Goal: Task Accomplishment & Management: Manage account settings

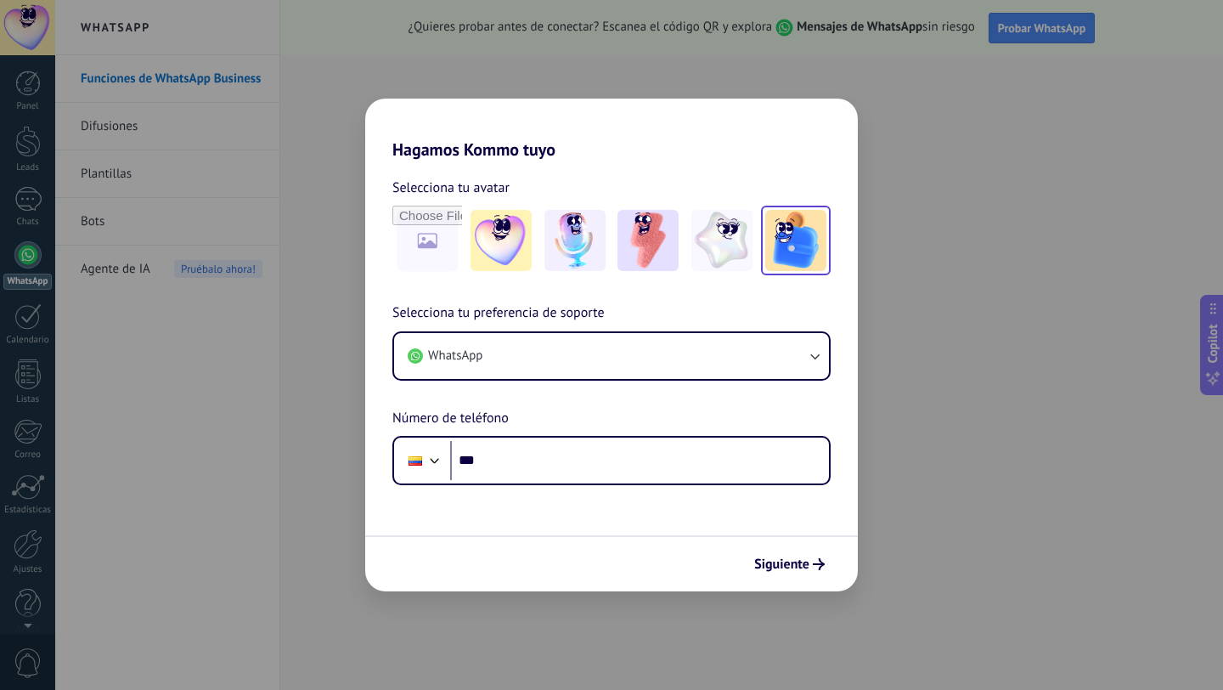
click at [792, 227] on img at bounding box center [796, 240] width 61 height 61
click at [800, 558] on span "Siguiente" at bounding box center [781, 564] width 55 height 12
click at [866, 591] on div "**********" at bounding box center [611, 345] width 1223 height 690
click at [909, 440] on div "**********" at bounding box center [611, 345] width 1223 height 690
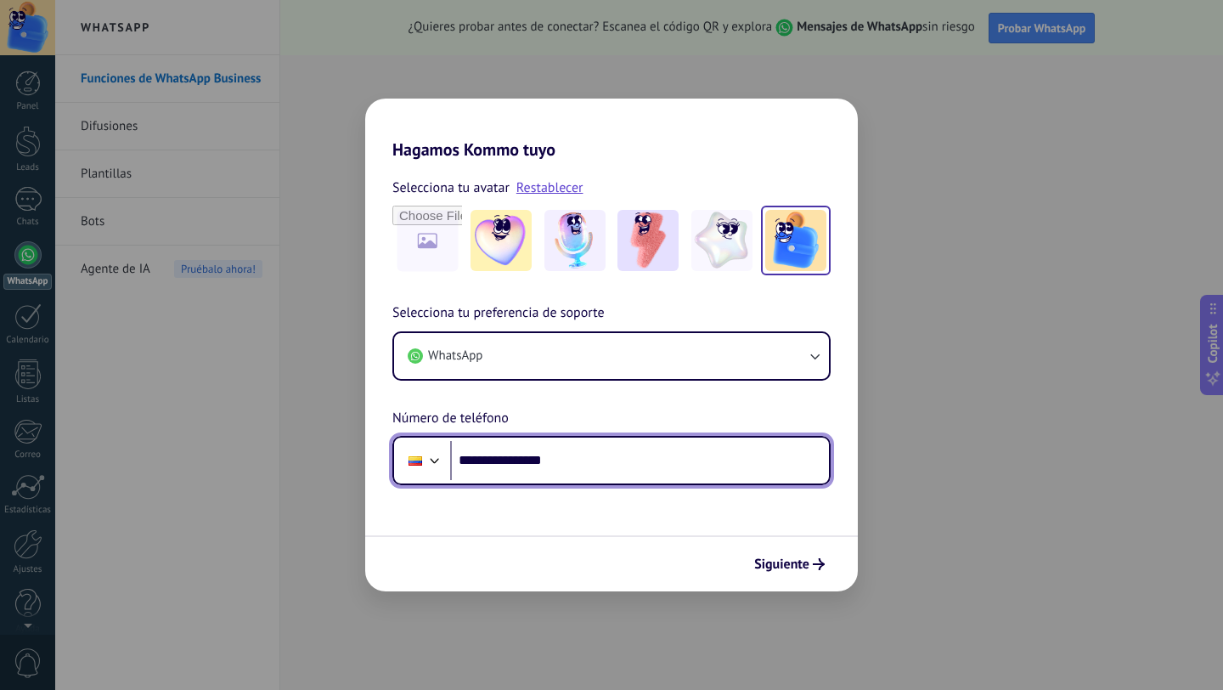
click at [633, 455] on input "**********" at bounding box center [639, 460] width 379 height 39
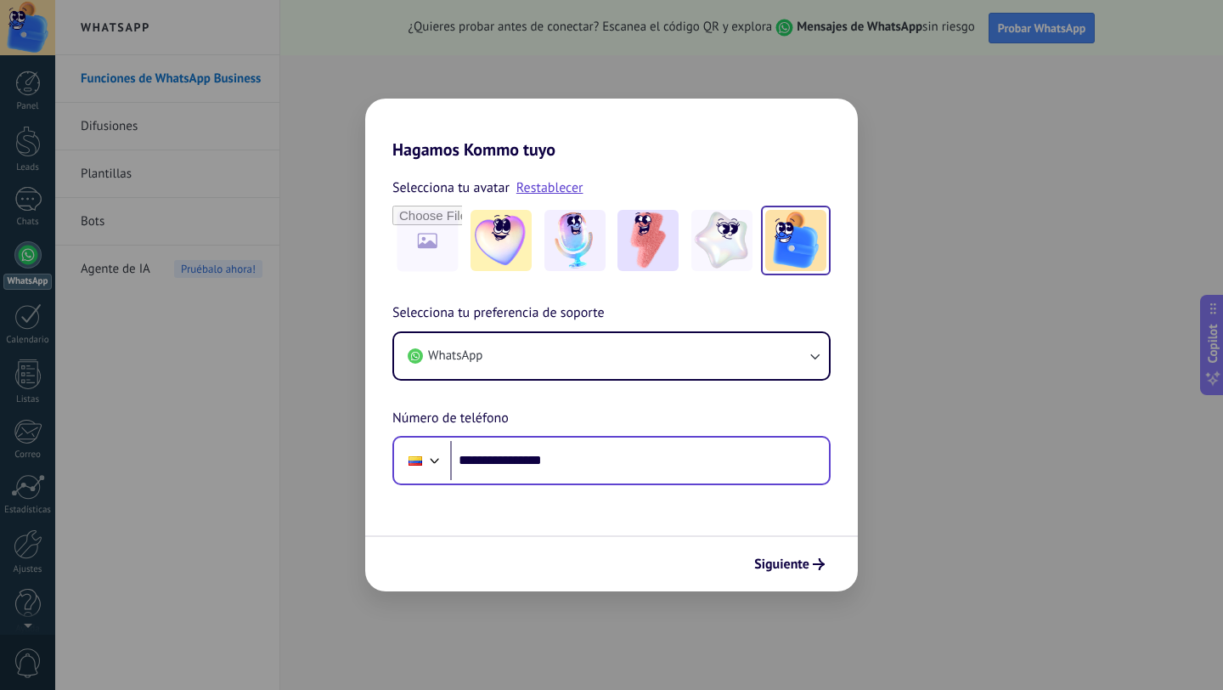
drag, startPoint x: 605, startPoint y: 432, endPoint x: 601, endPoint y: 449, distance: 17.5
click at [604, 437] on div "**********" at bounding box center [611, 393] width 493 height 183
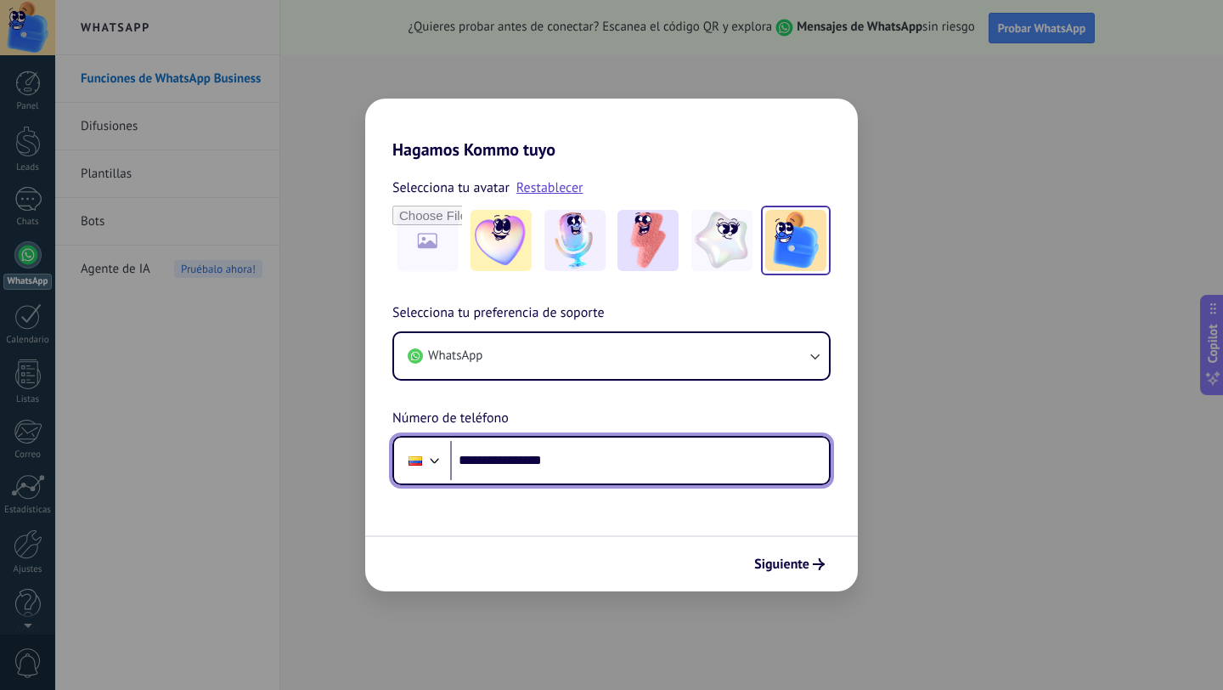
drag, startPoint x: 601, startPoint y: 450, endPoint x: 491, endPoint y: 460, distance: 110.0
click at [491, 460] on input "**********" at bounding box center [639, 460] width 379 height 39
type input "**********"
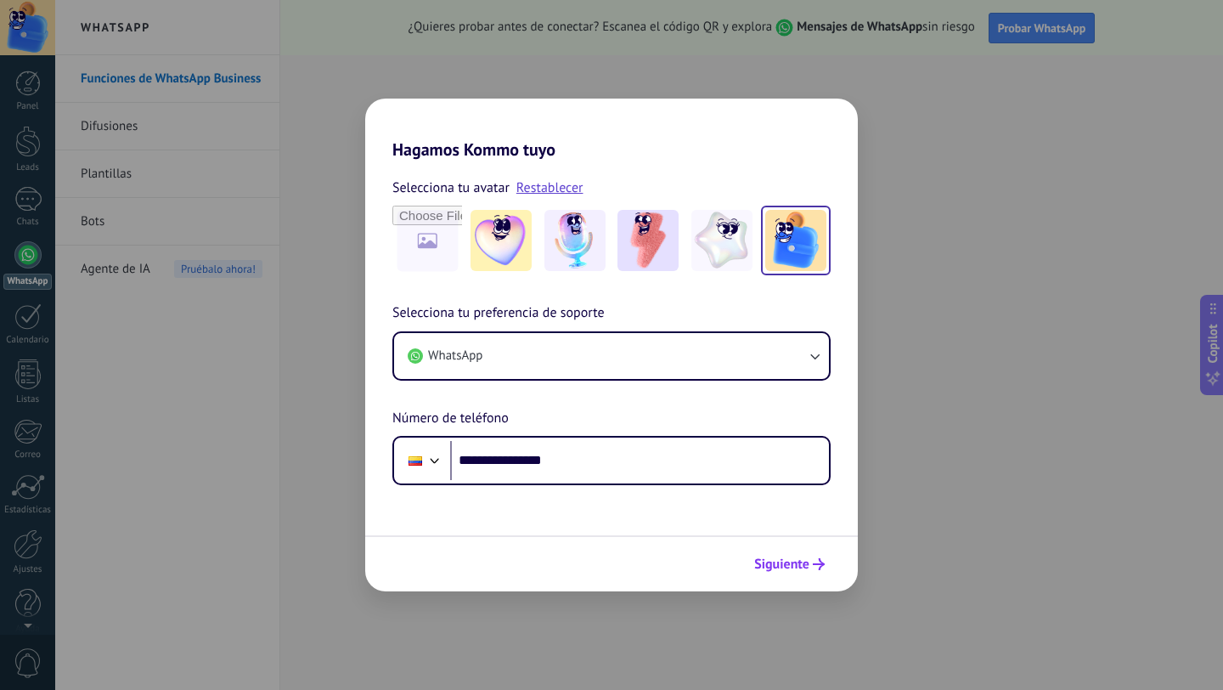
click at [805, 558] on span "Siguiente" at bounding box center [781, 564] width 55 height 12
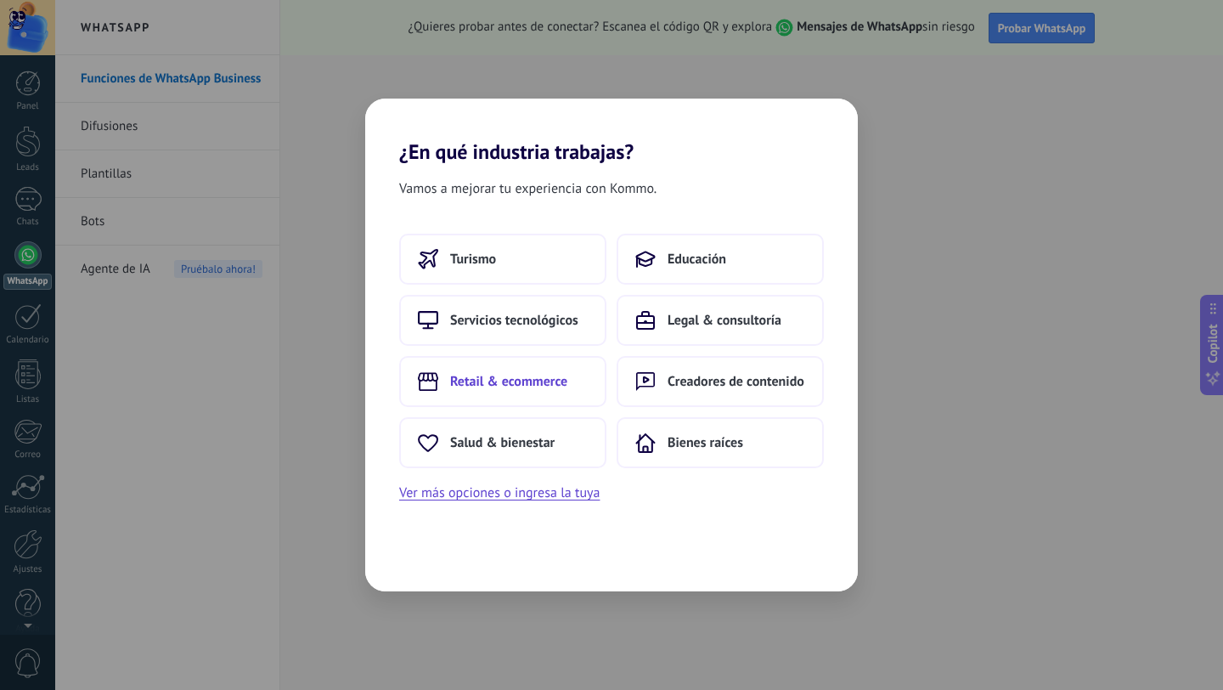
click at [489, 382] on span "Retail & ecommerce" at bounding box center [508, 381] width 117 height 17
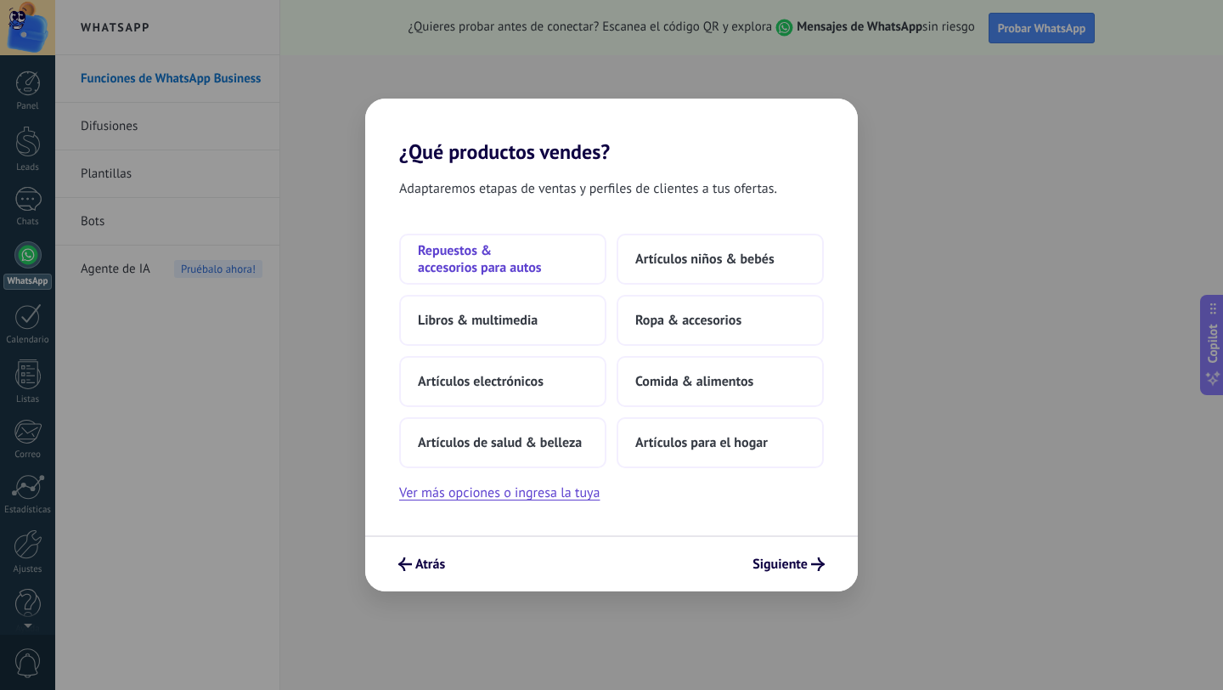
click at [520, 267] on span "Repuestos & accesorios para autos" at bounding box center [503, 259] width 170 height 34
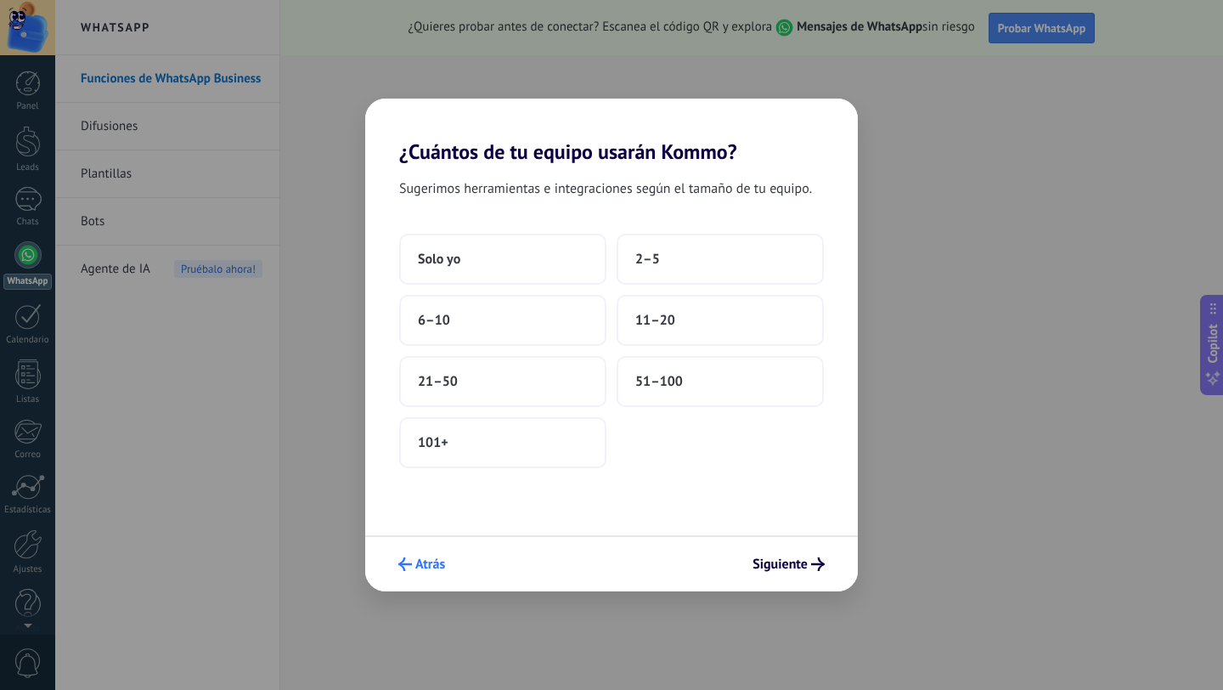
click at [427, 569] on span "Atrás" at bounding box center [430, 564] width 30 height 12
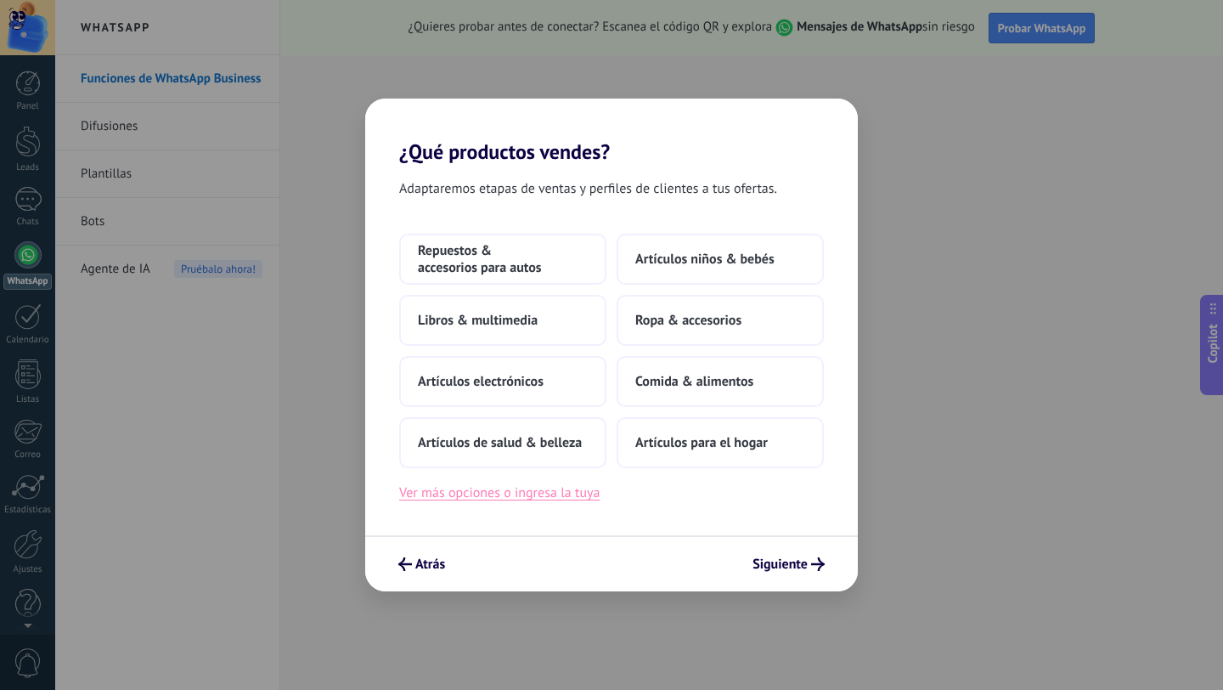
click at [545, 486] on button "Ver más opciones o ingresa la tuya" at bounding box center [499, 493] width 201 height 22
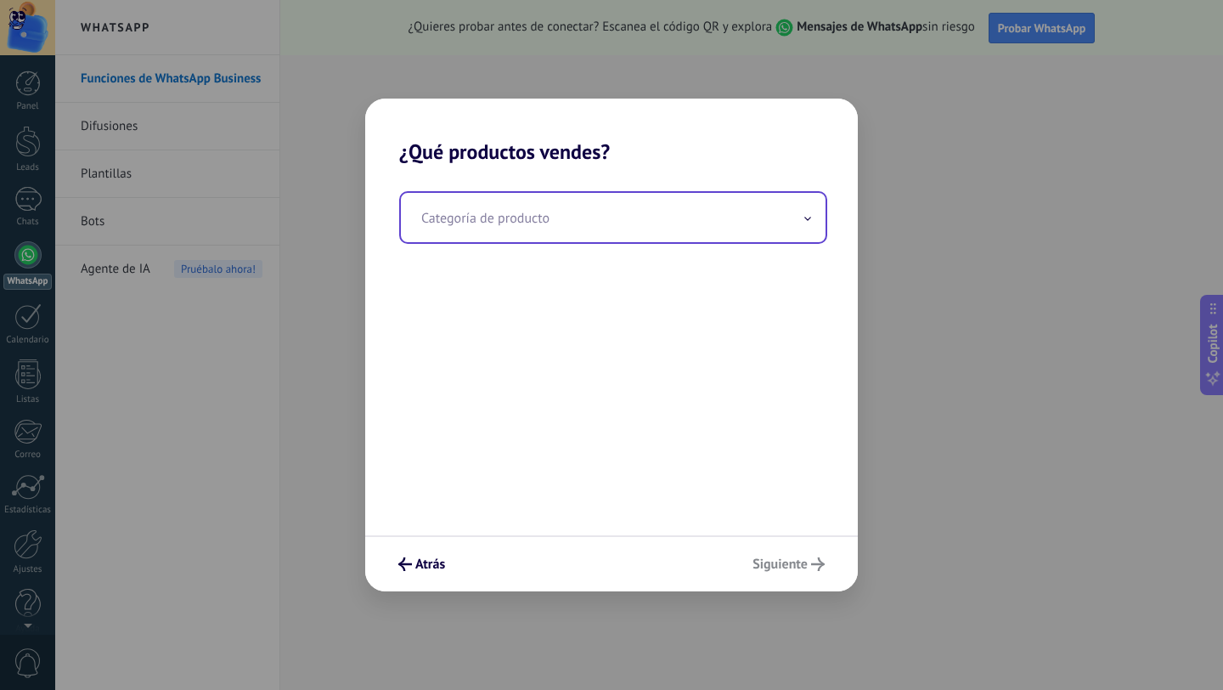
click at [641, 230] on input "text" at bounding box center [613, 217] width 425 height 49
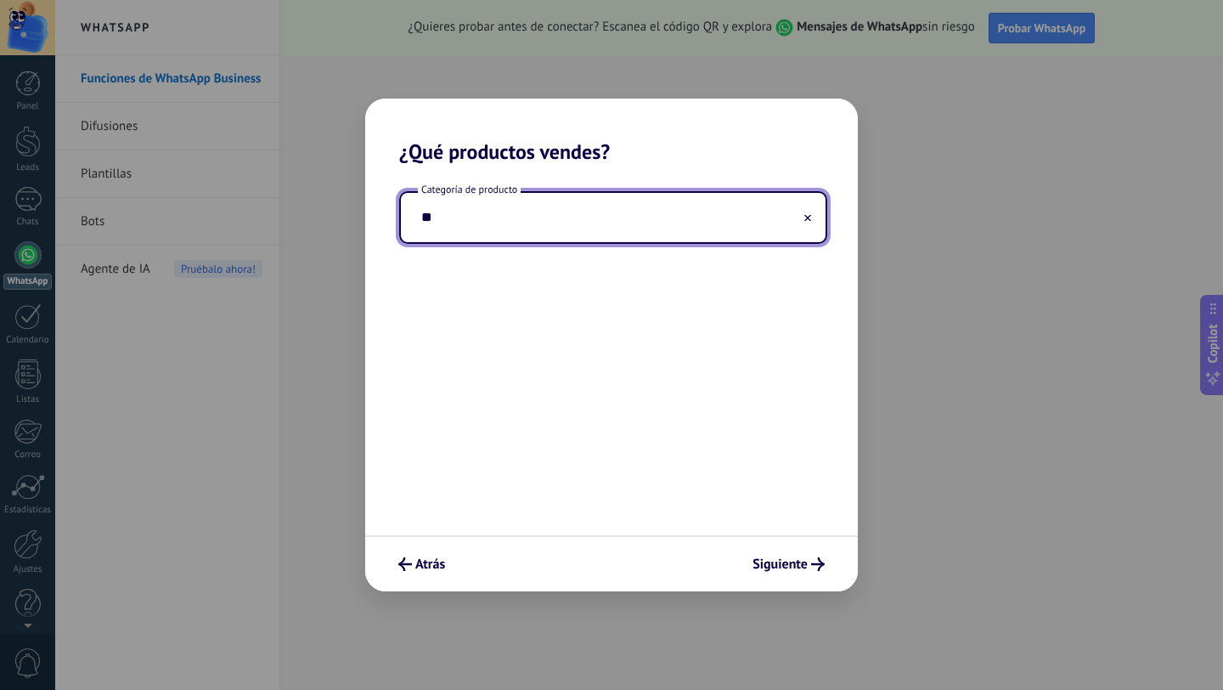
type input "*"
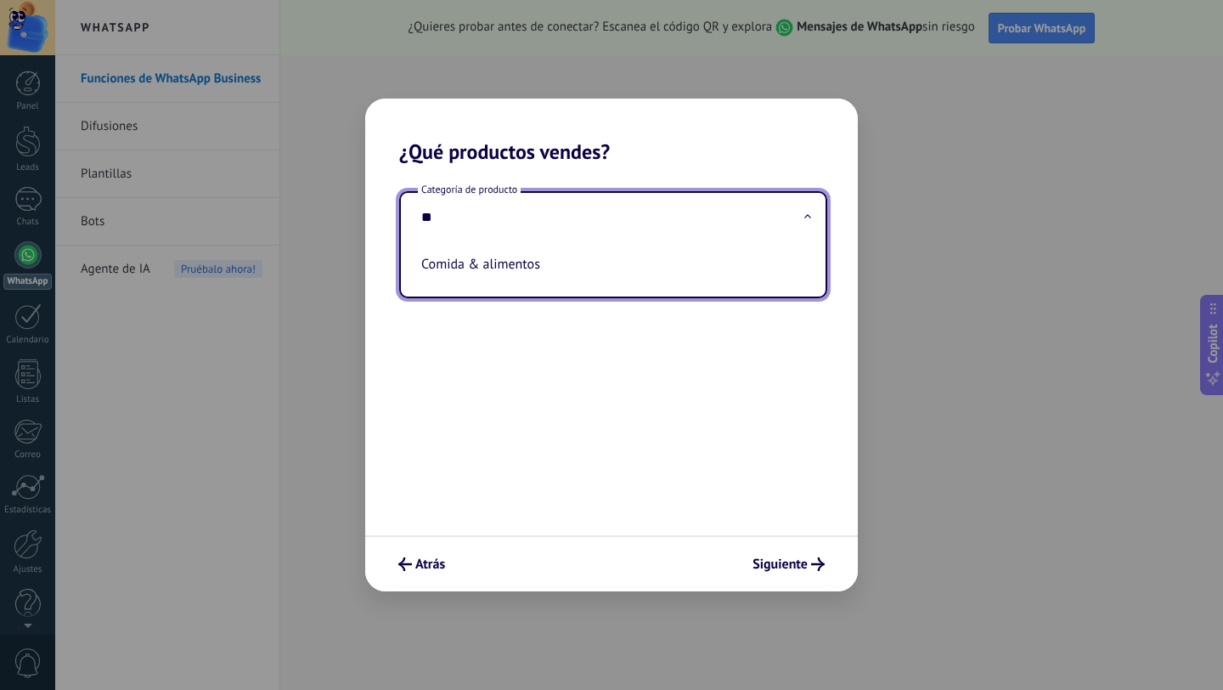
type input "*"
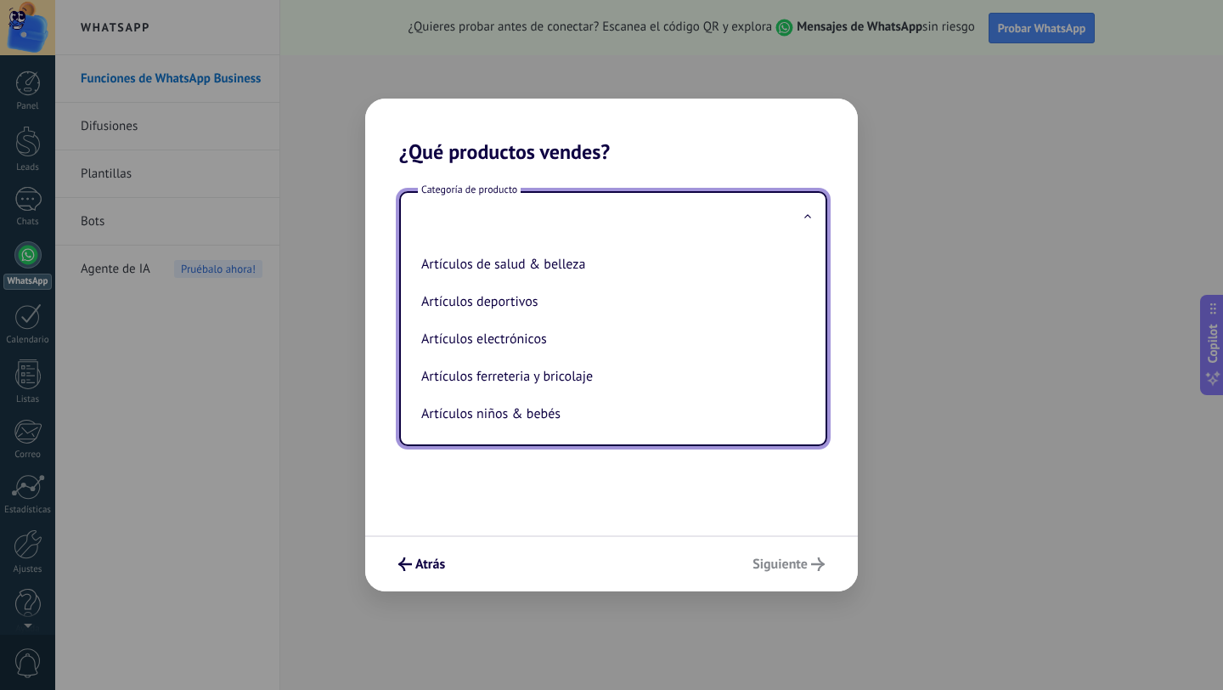
click at [618, 552] on div "Atrás Siguiente" at bounding box center [611, 563] width 493 height 56
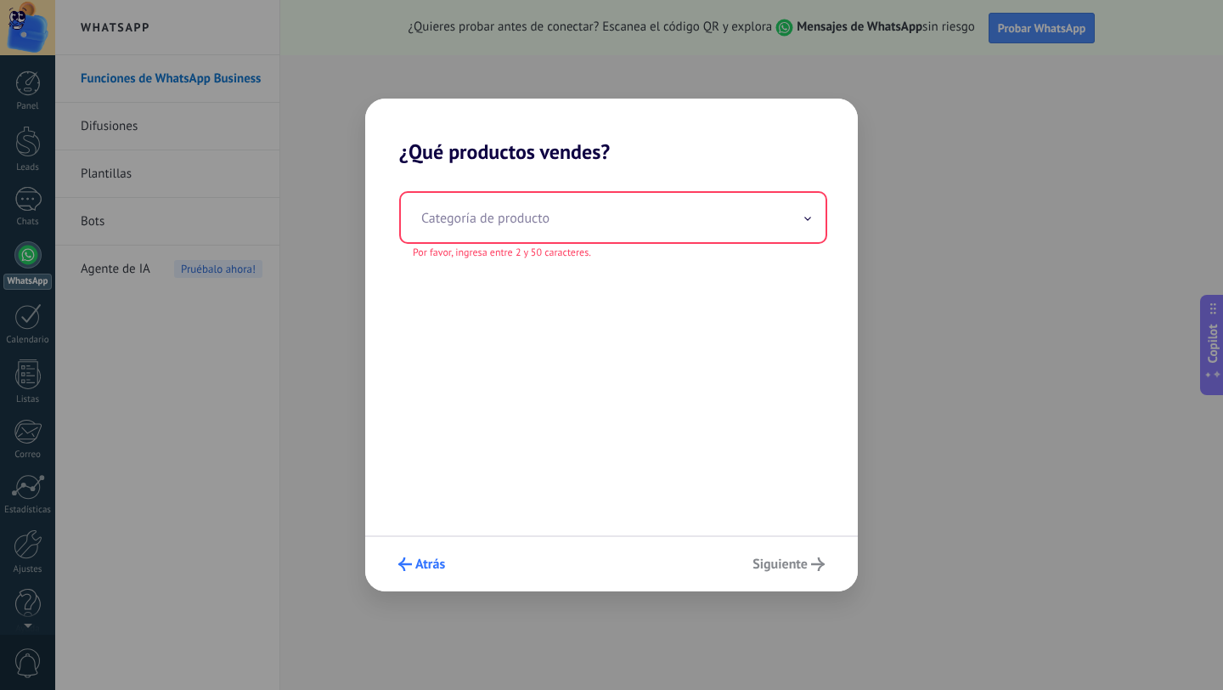
click at [428, 563] on span "Atrás" at bounding box center [430, 564] width 30 height 12
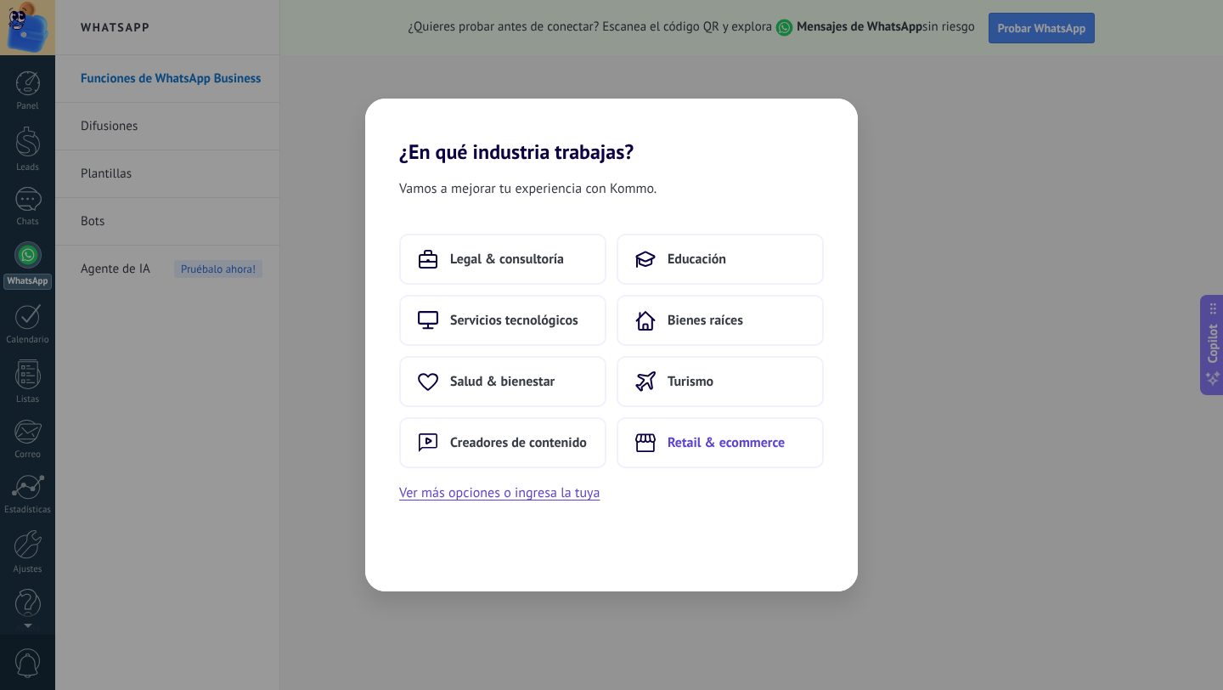
click at [716, 450] on span "Retail & ecommerce" at bounding box center [726, 442] width 117 height 17
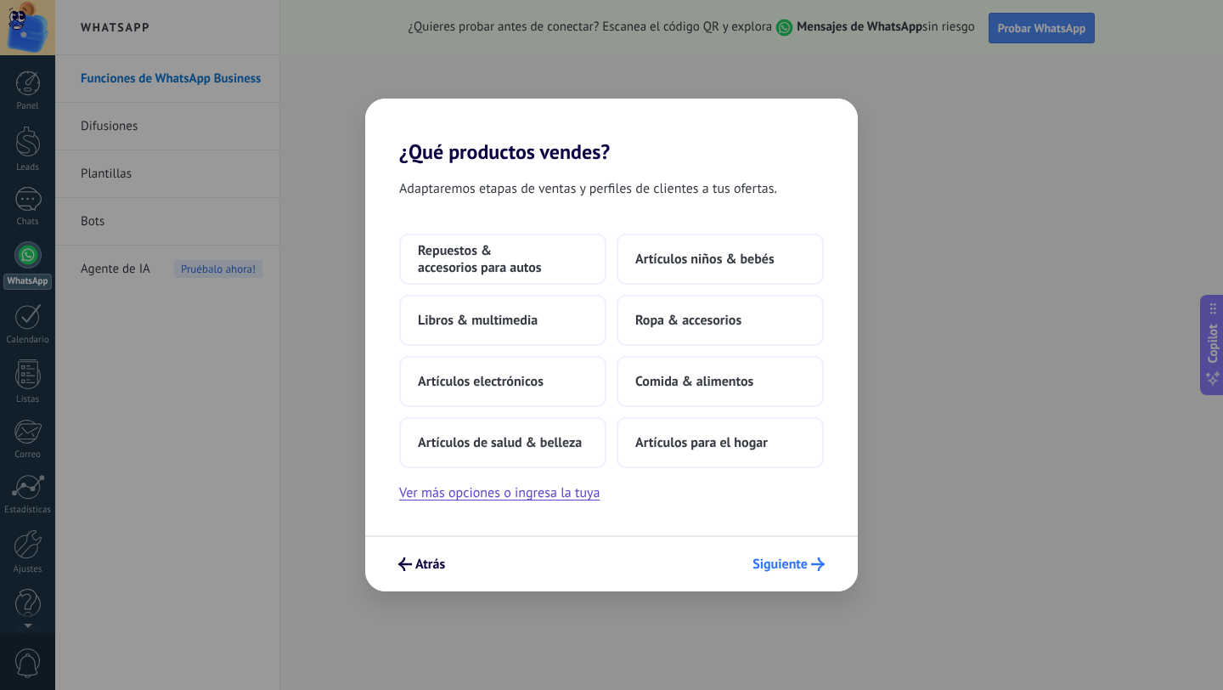
click at [790, 565] on span "Siguiente" at bounding box center [780, 564] width 55 height 12
click at [517, 500] on button "Ver más opciones o ingresa la tuya" at bounding box center [499, 493] width 201 height 22
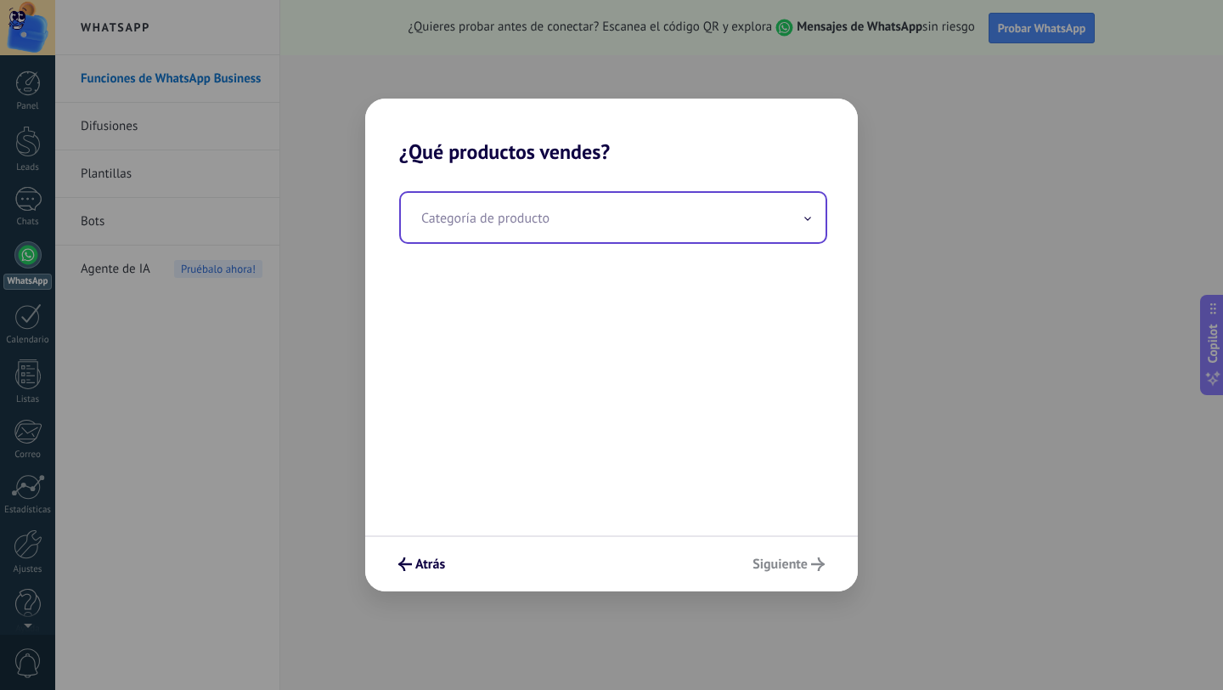
click at [502, 219] on input "text" at bounding box center [613, 217] width 425 height 49
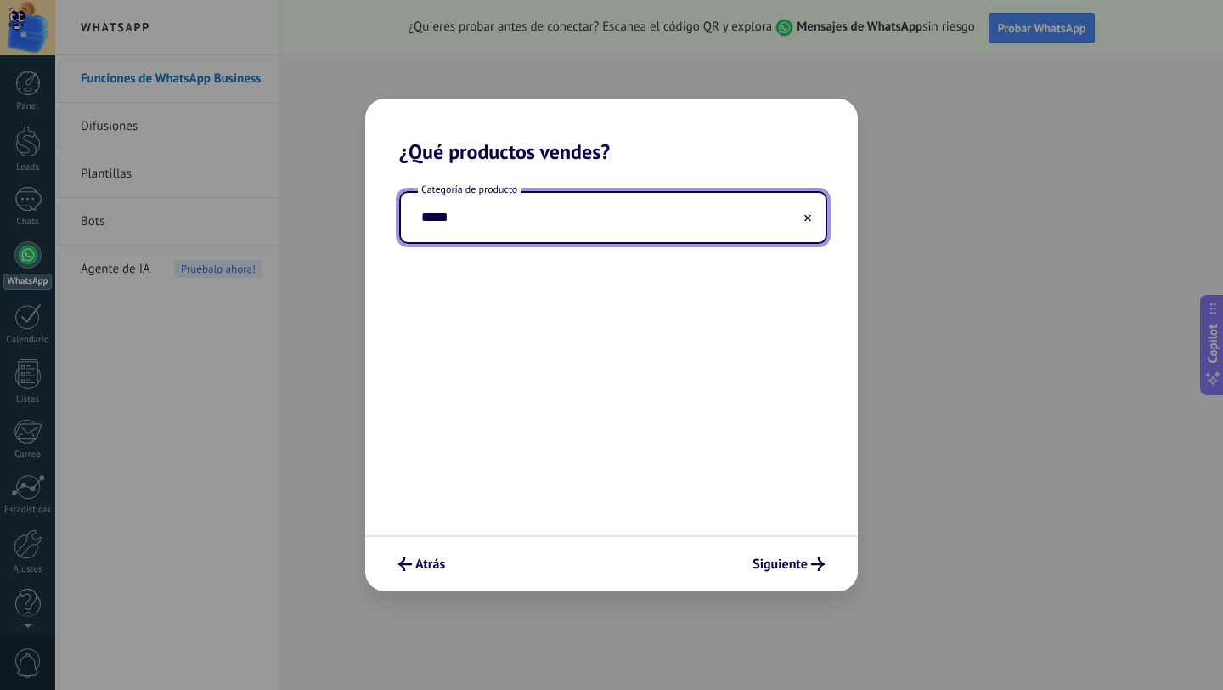
type input "*****"
click at [790, 551] on button "Siguiente" at bounding box center [789, 564] width 88 height 29
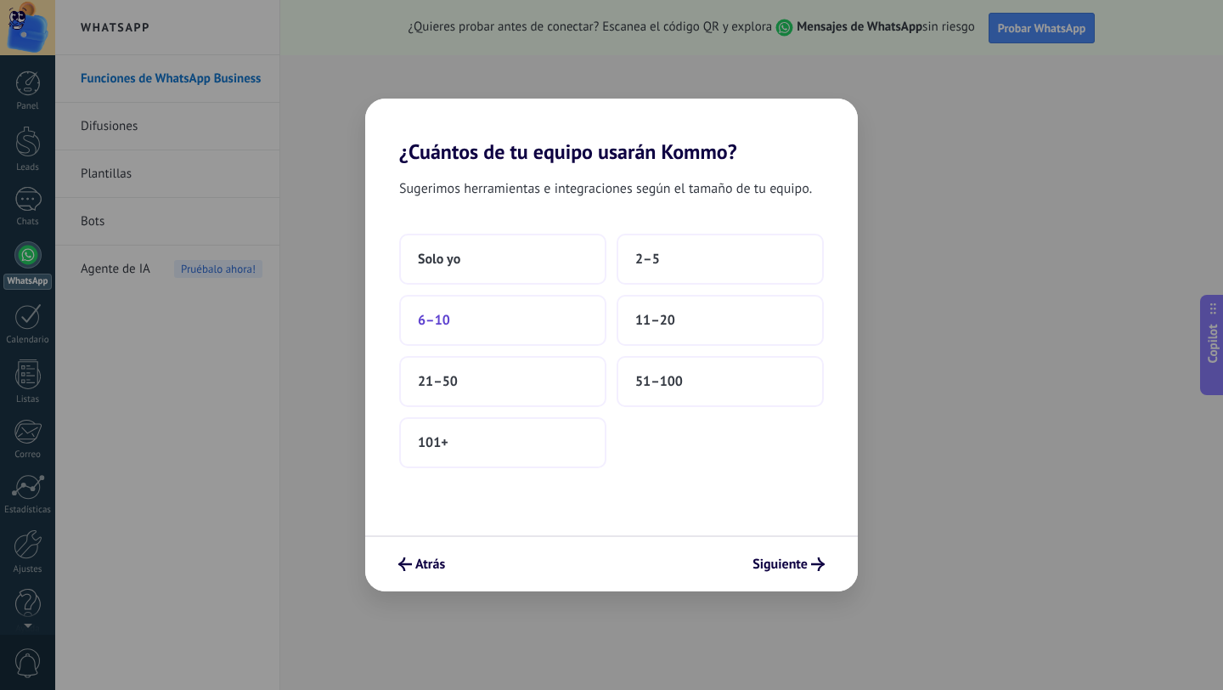
click at [550, 323] on button "6–10" at bounding box center [502, 320] width 207 height 51
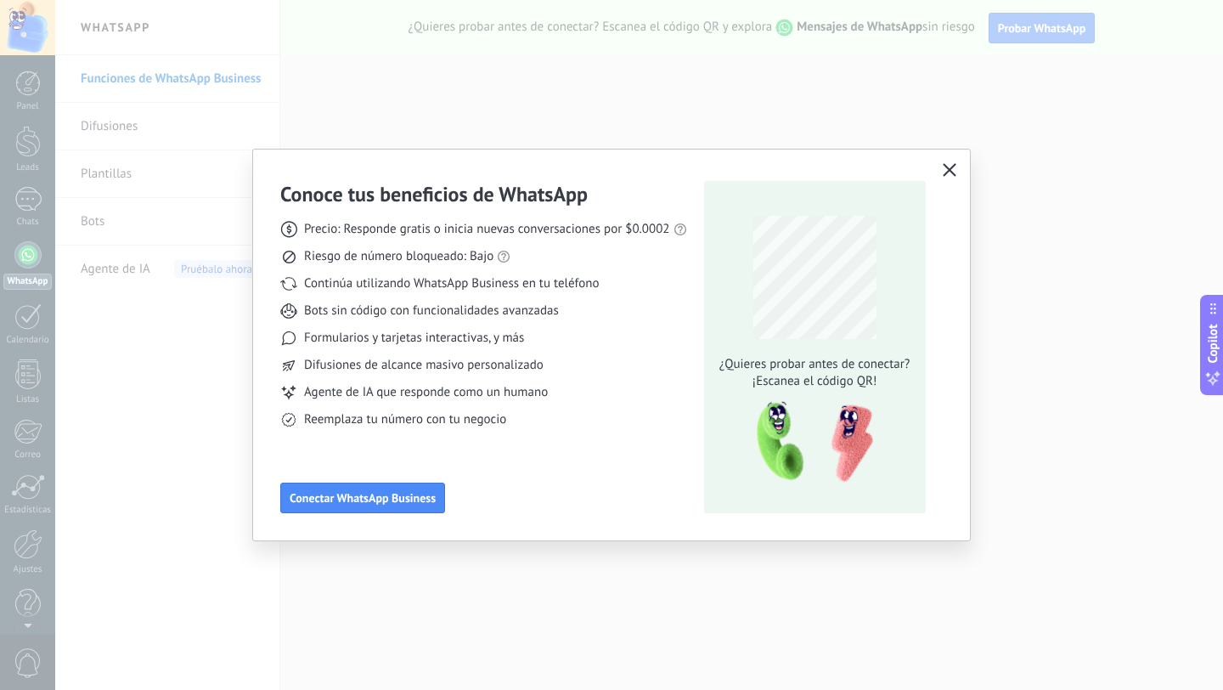
click at [953, 169] on icon "button" at bounding box center [950, 170] width 14 height 14
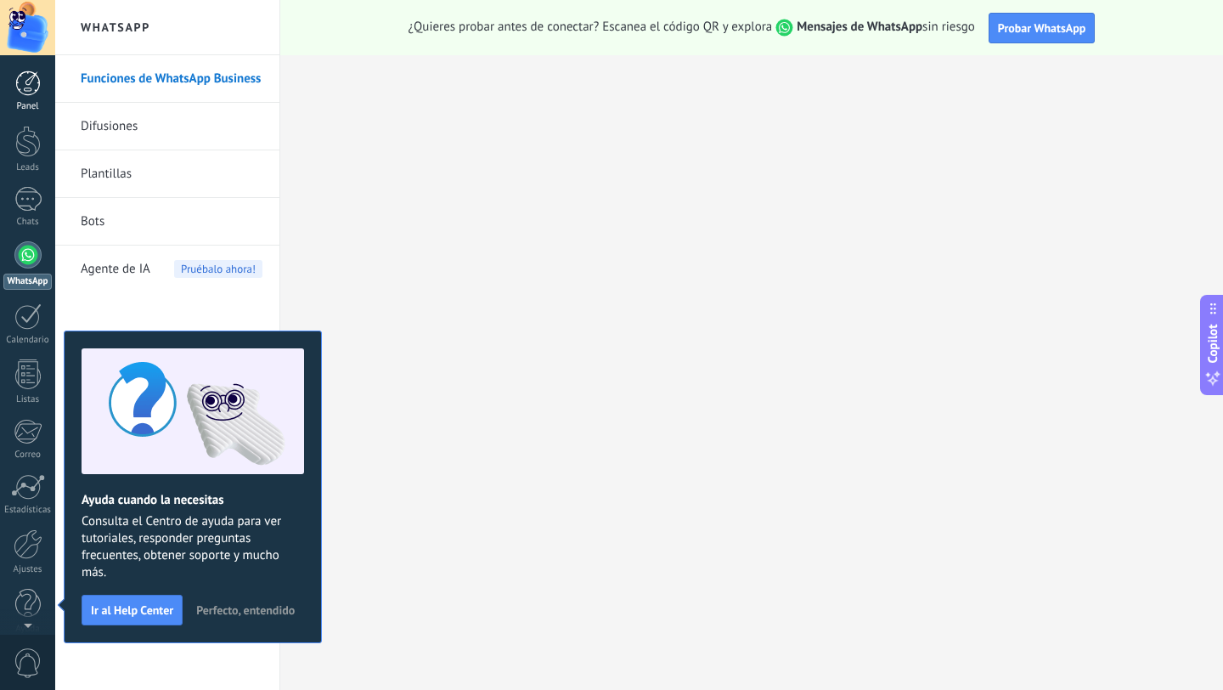
click at [38, 99] on link "Panel" at bounding box center [27, 92] width 55 height 42
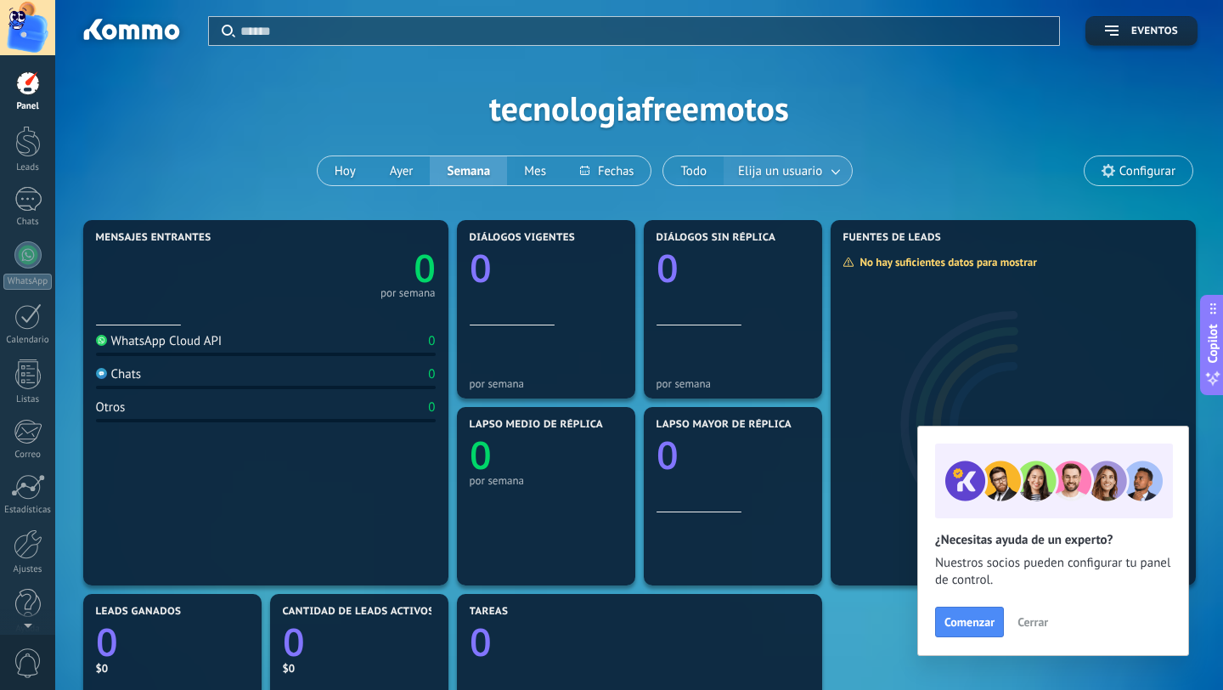
click at [794, 184] on button "Elija un usuario" at bounding box center [788, 170] width 128 height 29
click at [828, 171] on link at bounding box center [837, 171] width 31 height 28
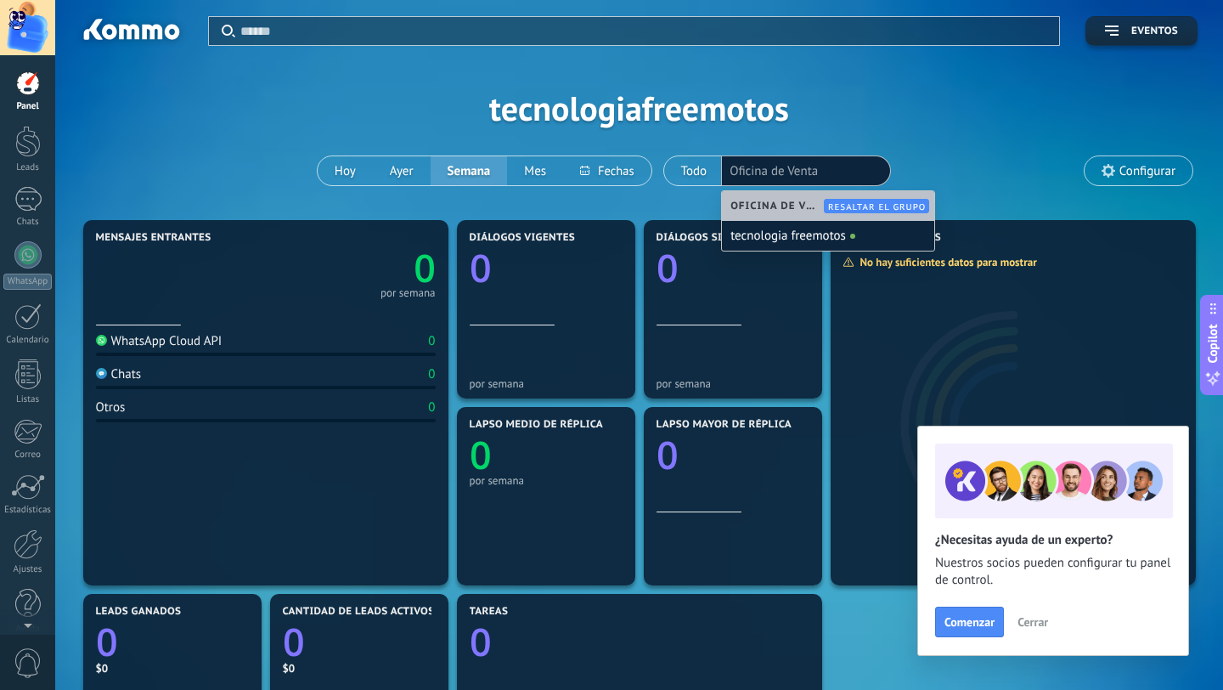
click at [863, 164] on li "Oficina de Venta" at bounding box center [806, 171] width 153 height 24
click at [913, 168] on div "Aplicar Eventos tecnologiafreemotos [DATE] [DATE] Semana Mes Todo Elija un usua…" at bounding box center [639, 108] width 1117 height 216
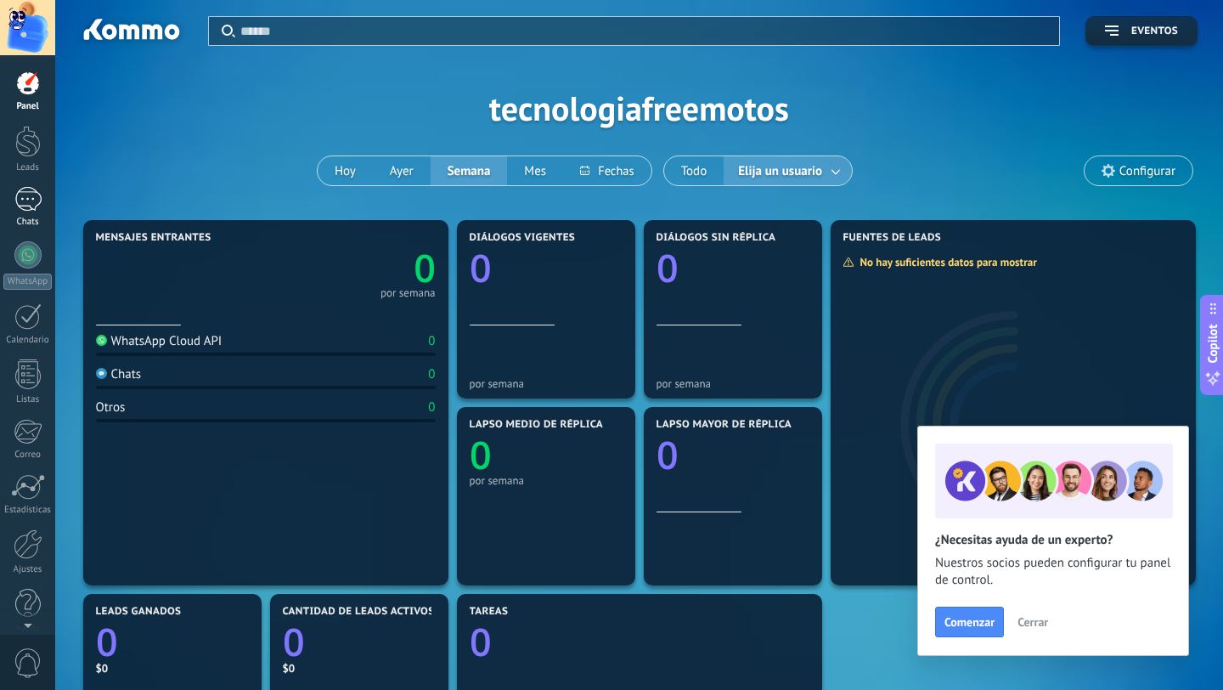
click at [32, 213] on link "Chats" at bounding box center [27, 207] width 55 height 41
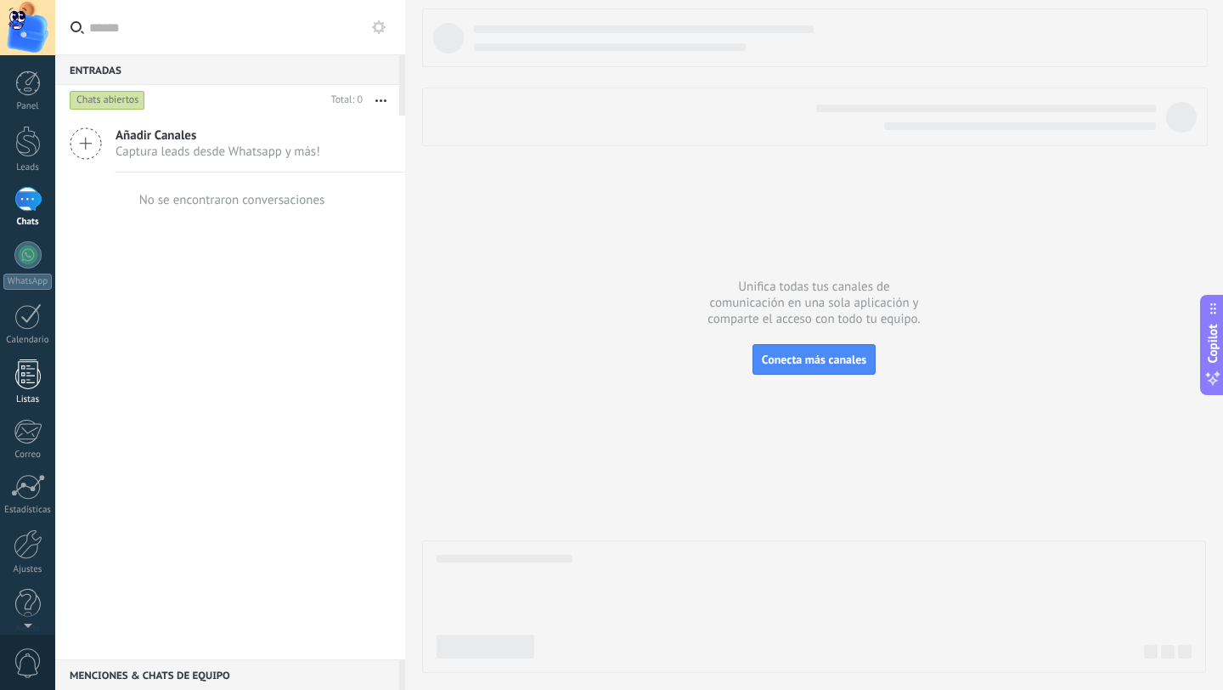
click at [33, 392] on link "Listas" at bounding box center [27, 382] width 55 height 46
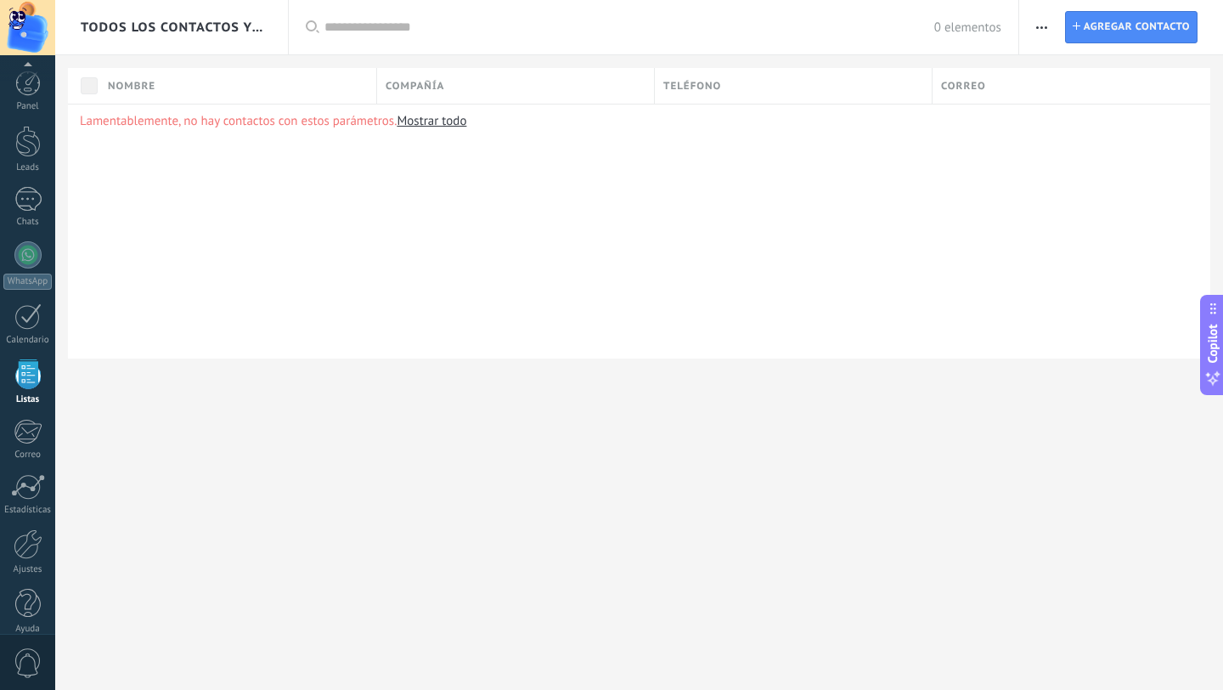
scroll to position [17, 0]
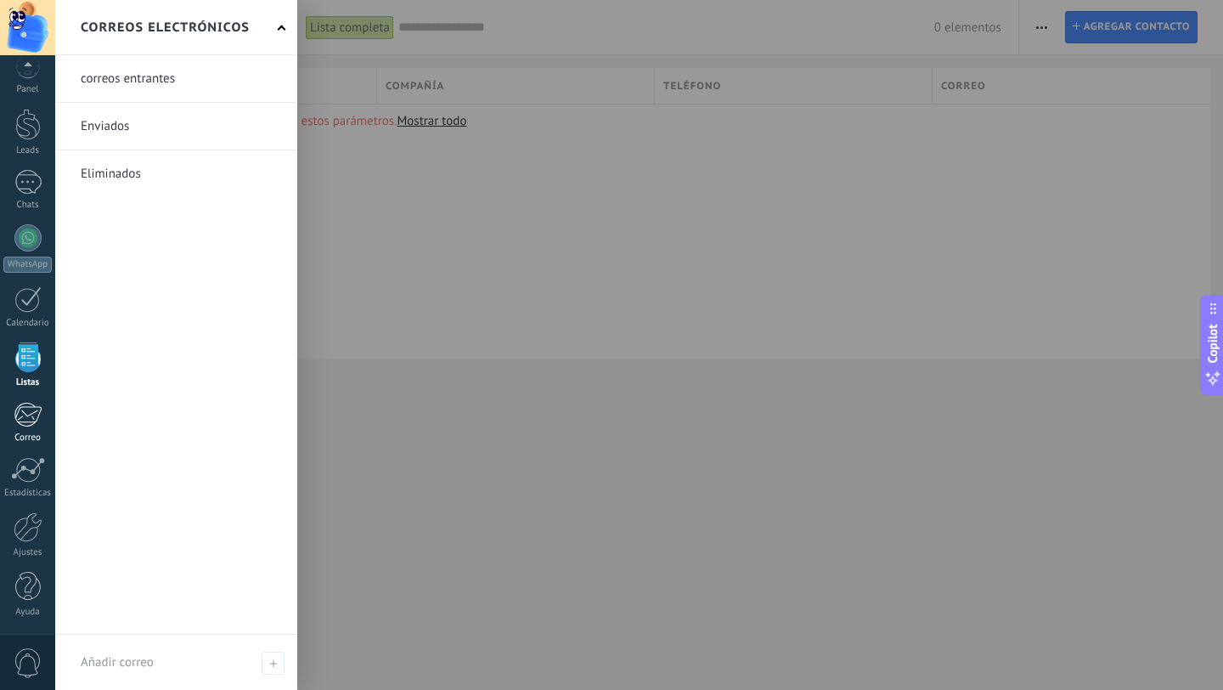
click at [14, 412] on div at bounding box center [28, 414] width 28 height 25
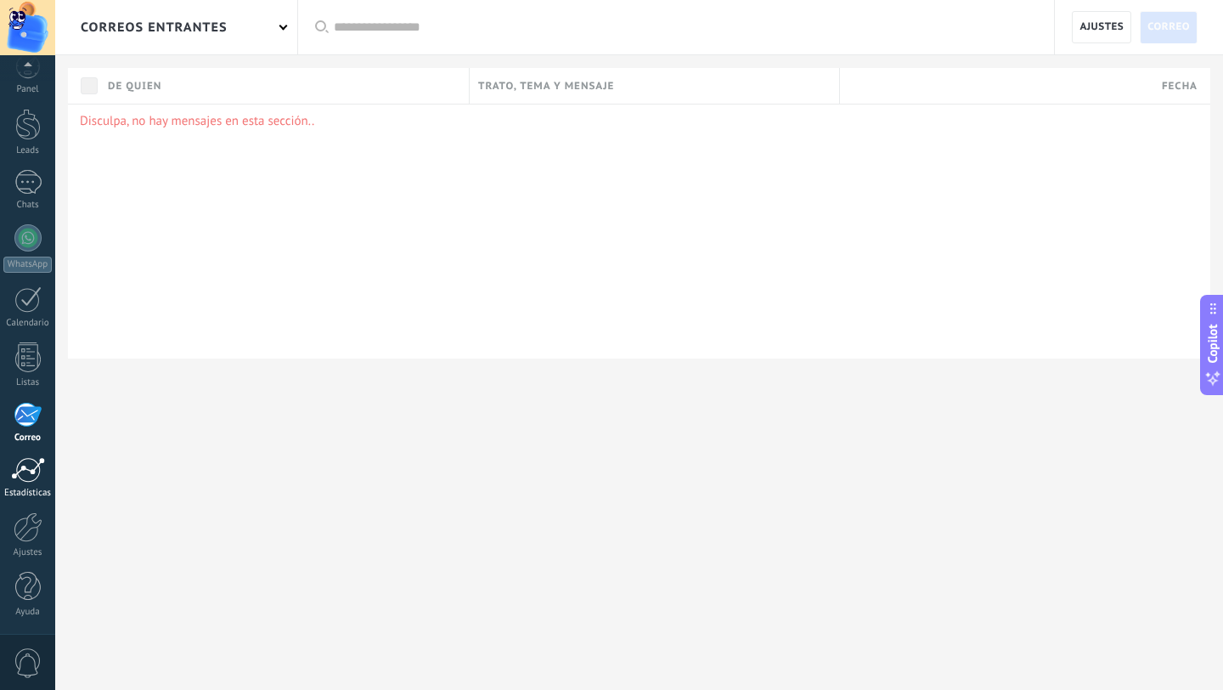
click at [16, 466] on div at bounding box center [28, 469] width 34 height 25
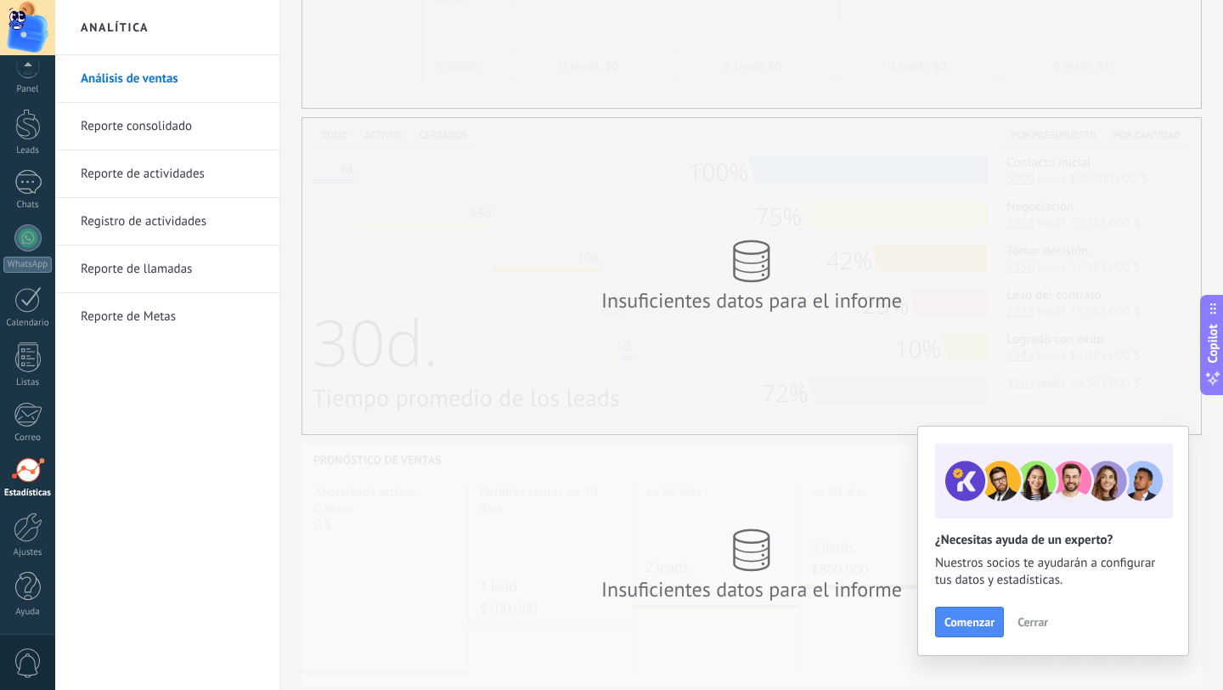
scroll to position [302, 0]
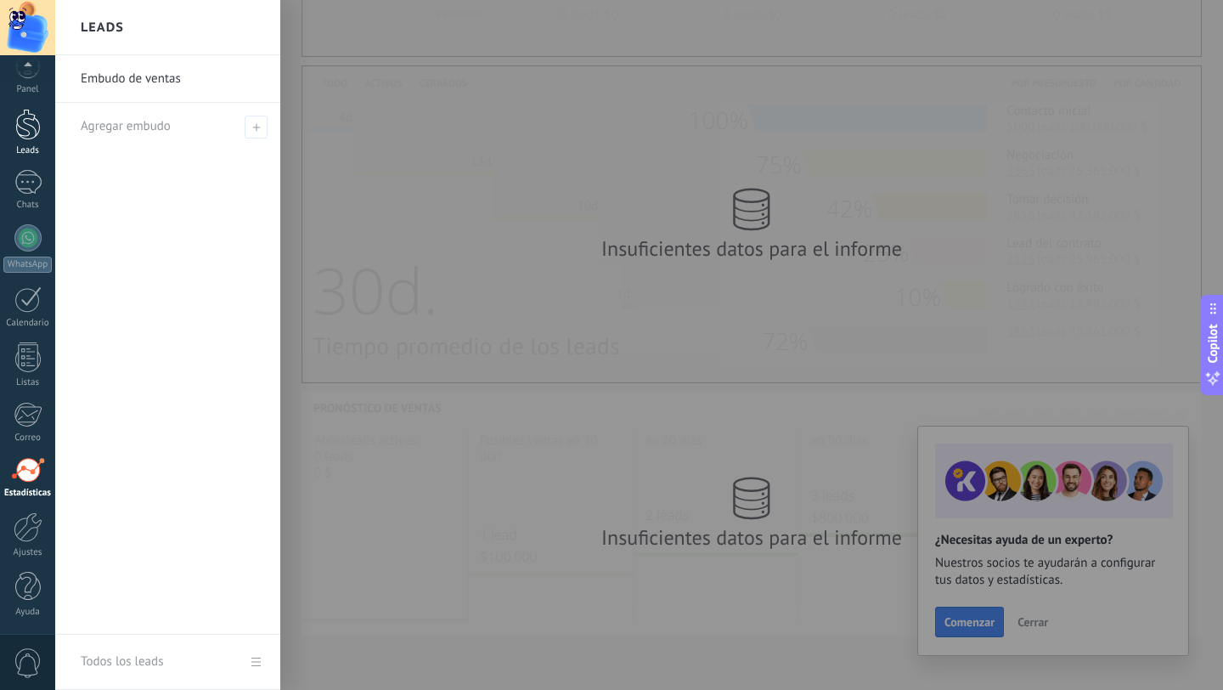
click at [37, 139] on div at bounding box center [27, 124] width 25 height 31
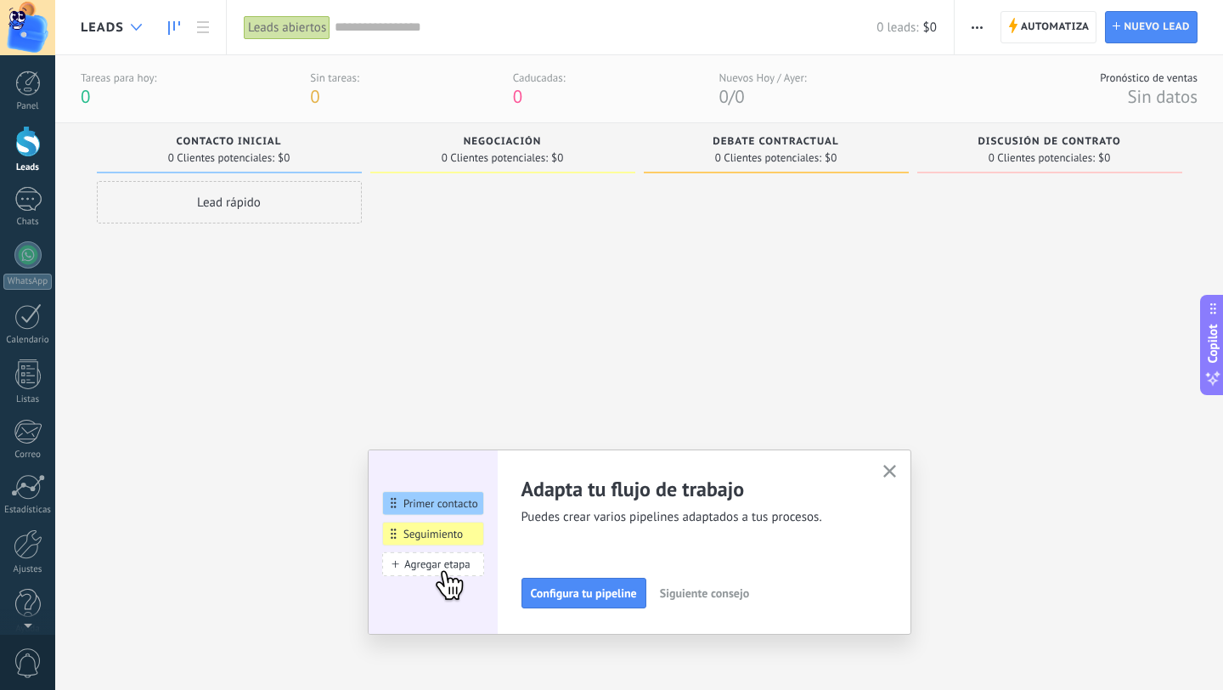
click at [146, 25] on div at bounding box center [136, 27] width 28 height 33
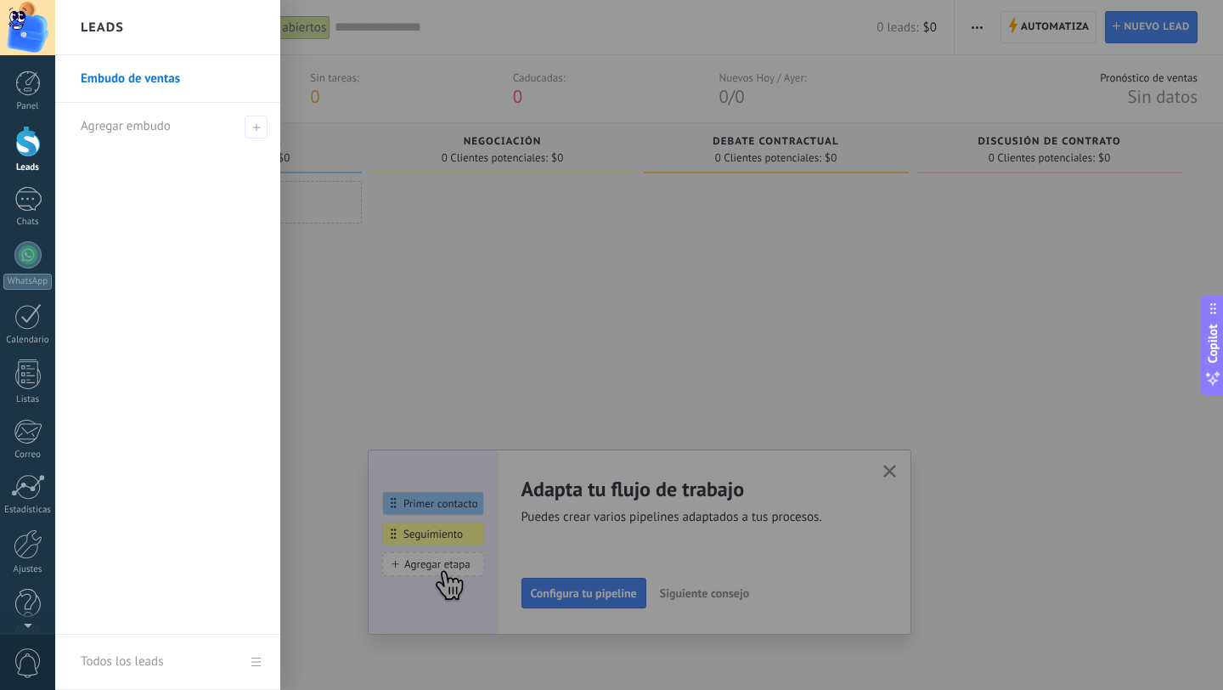
click at [305, 107] on div at bounding box center [666, 345] width 1223 height 690
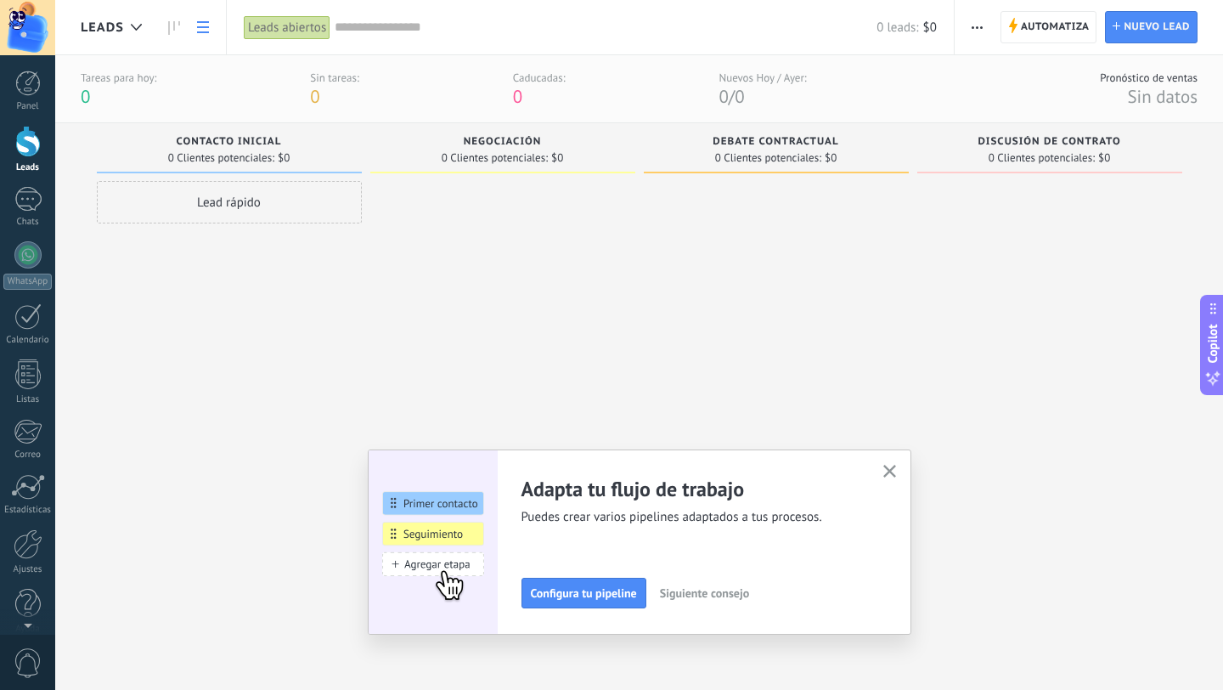
click at [201, 26] on use at bounding box center [203, 27] width 12 height 12
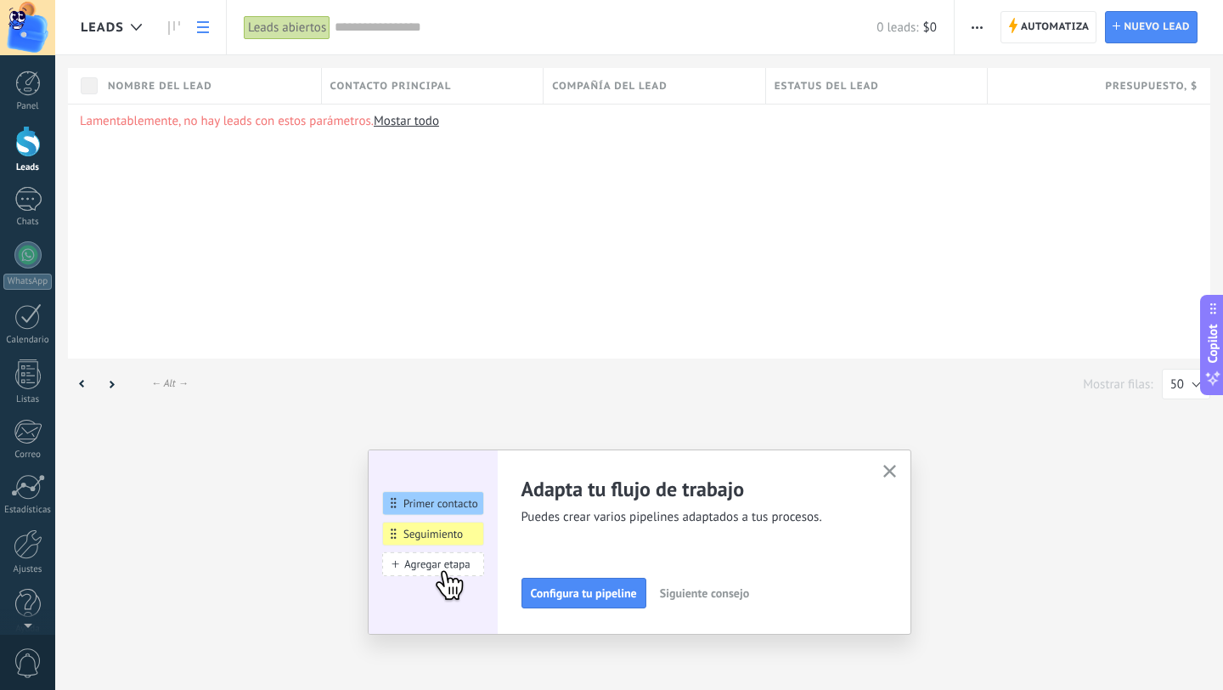
click at [201, 26] on use at bounding box center [203, 27] width 12 height 12
click at [894, 473] on icon "button" at bounding box center [890, 471] width 13 height 13
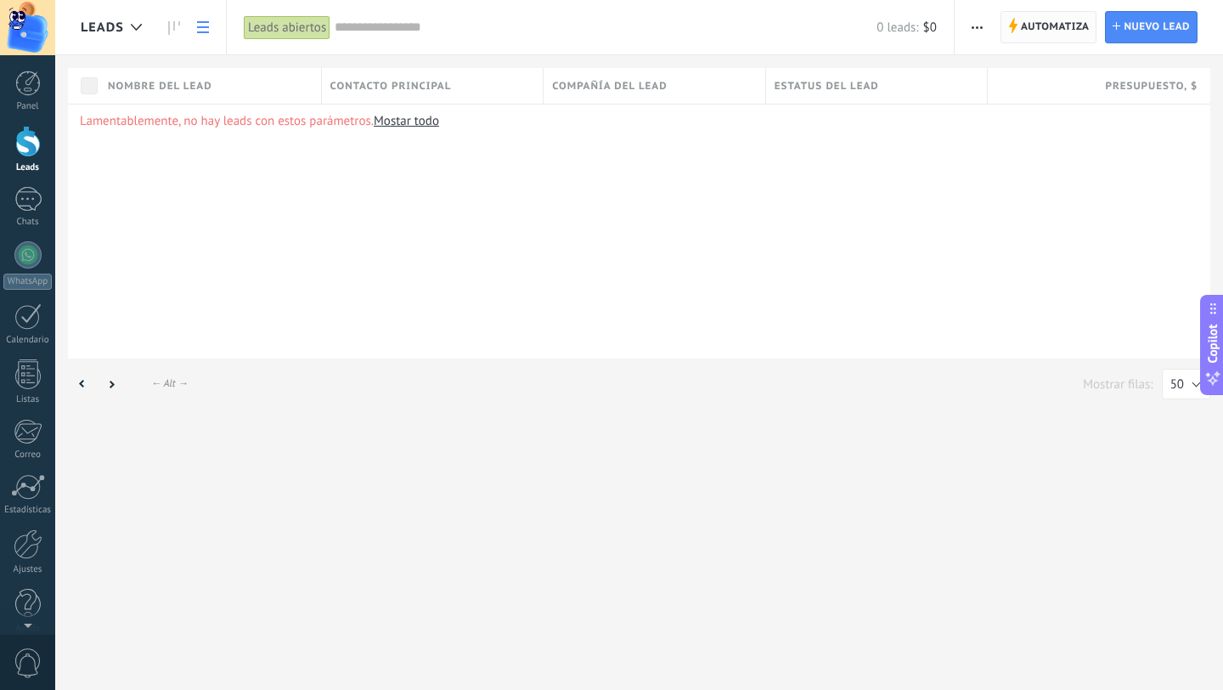
click at [1032, 26] on span "Automatiza" at bounding box center [1055, 27] width 69 height 31
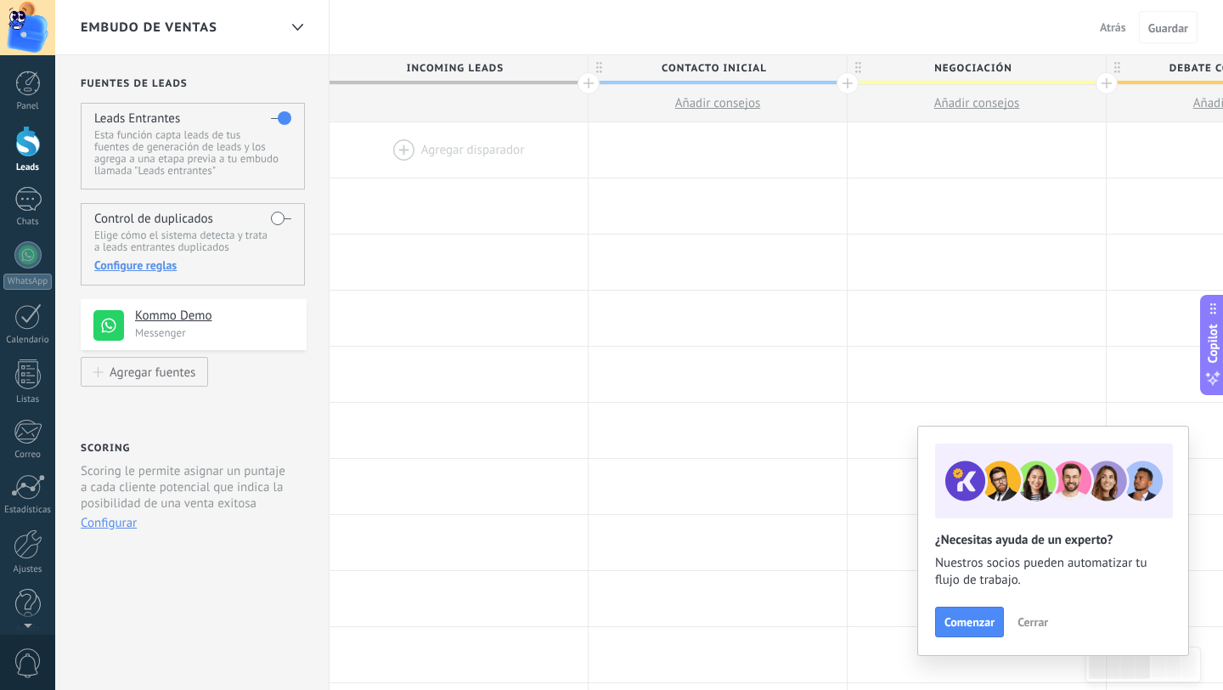
click at [1109, 32] on span "Atrás" at bounding box center [1113, 27] width 26 height 15
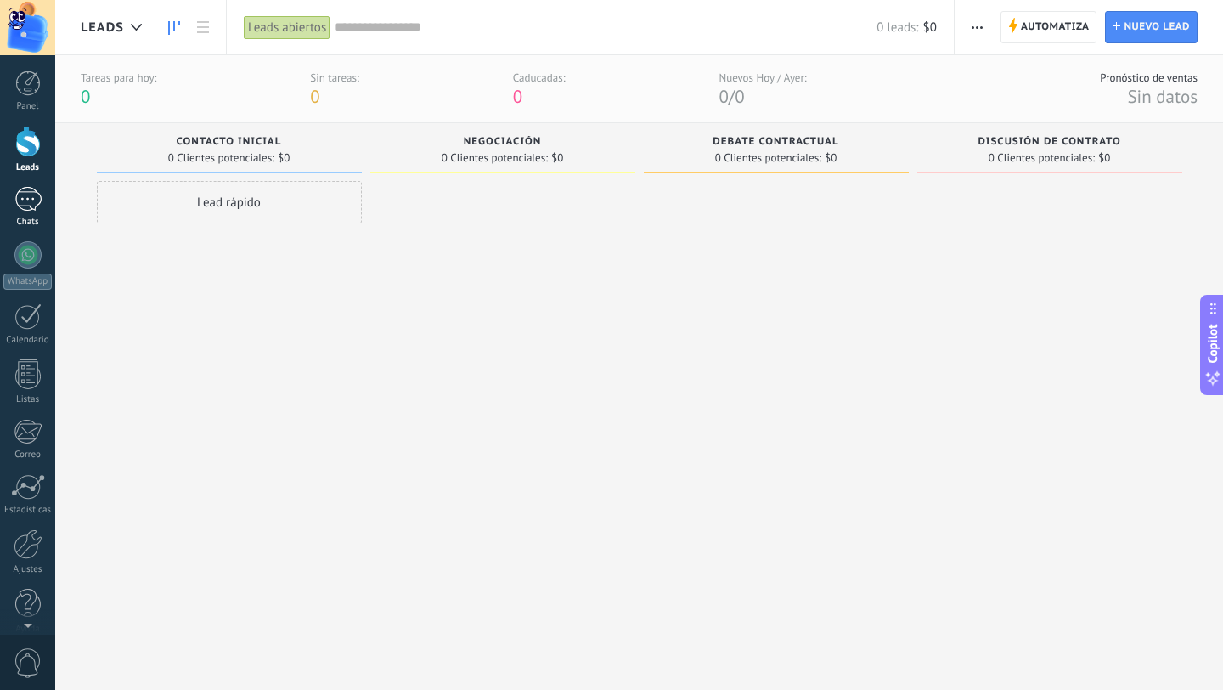
click at [26, 195] on div at bounding box center [27, 199] width 27 height 25
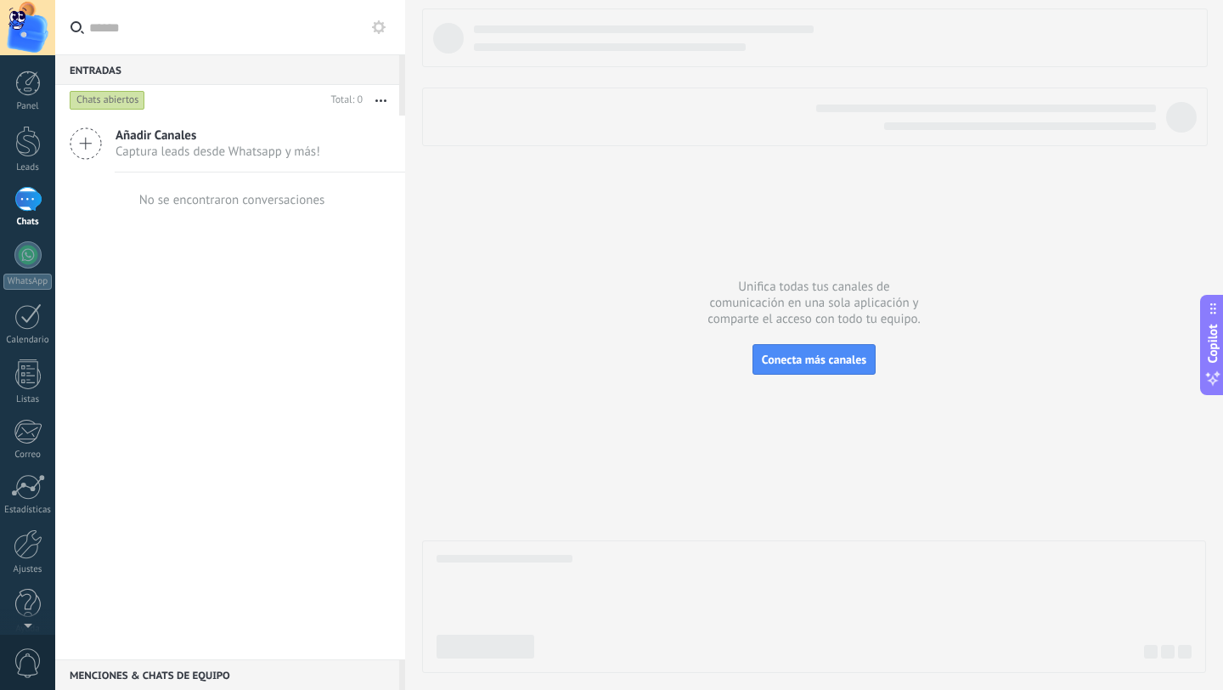
click at [183, 144] on span "Captura leads desde Whatsapp y más!" at bounding box center [218, 152] width 205 height 16
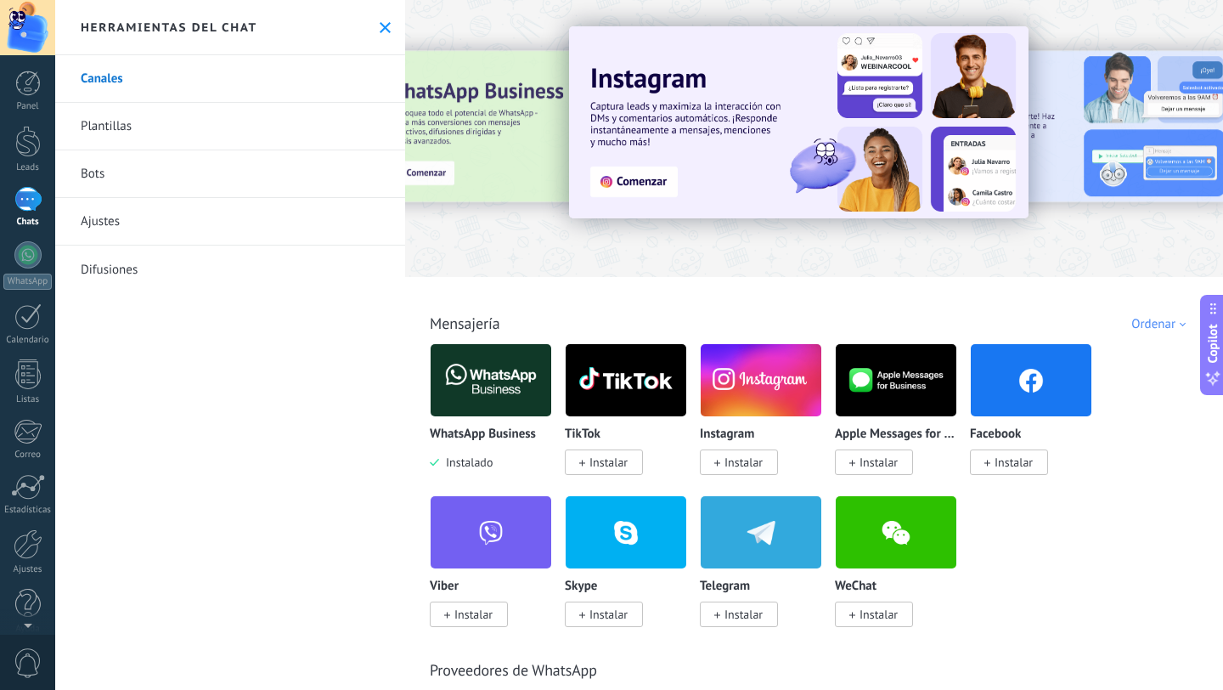
click at [74, 191] on link "Bots" at bounding box center [230, 174] width 350 height 48
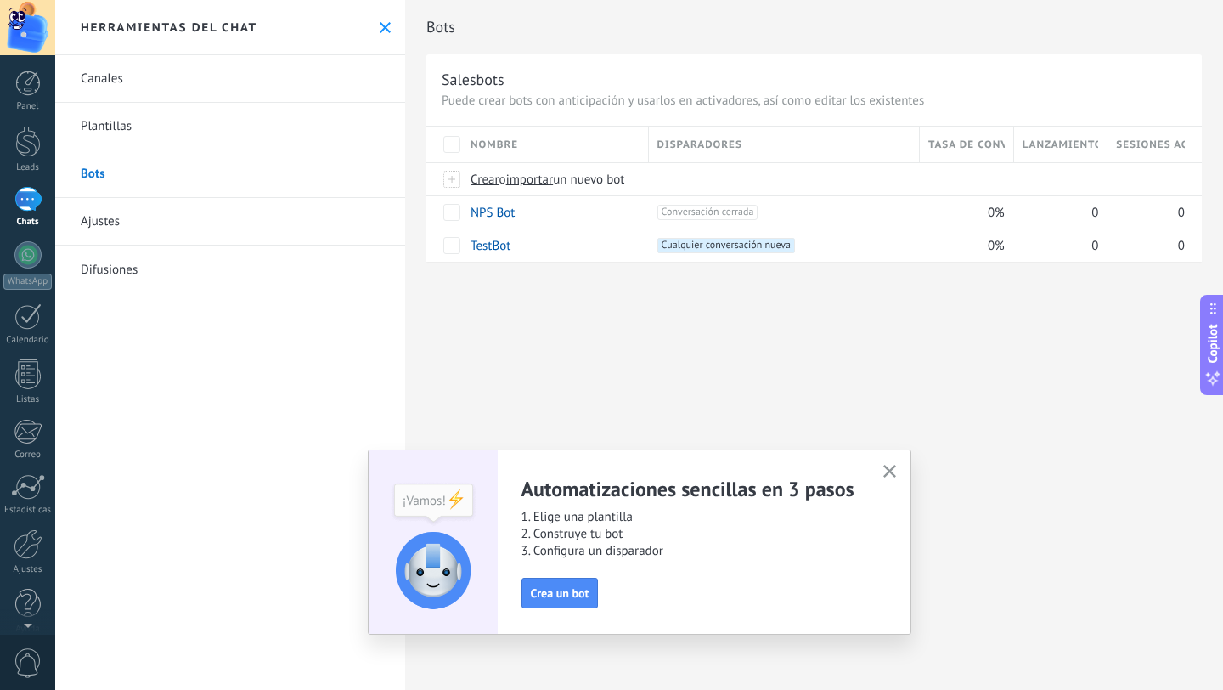
click at [158, 214] on link "Ajustes" at bounding box center [230, 222] width 350 height 48
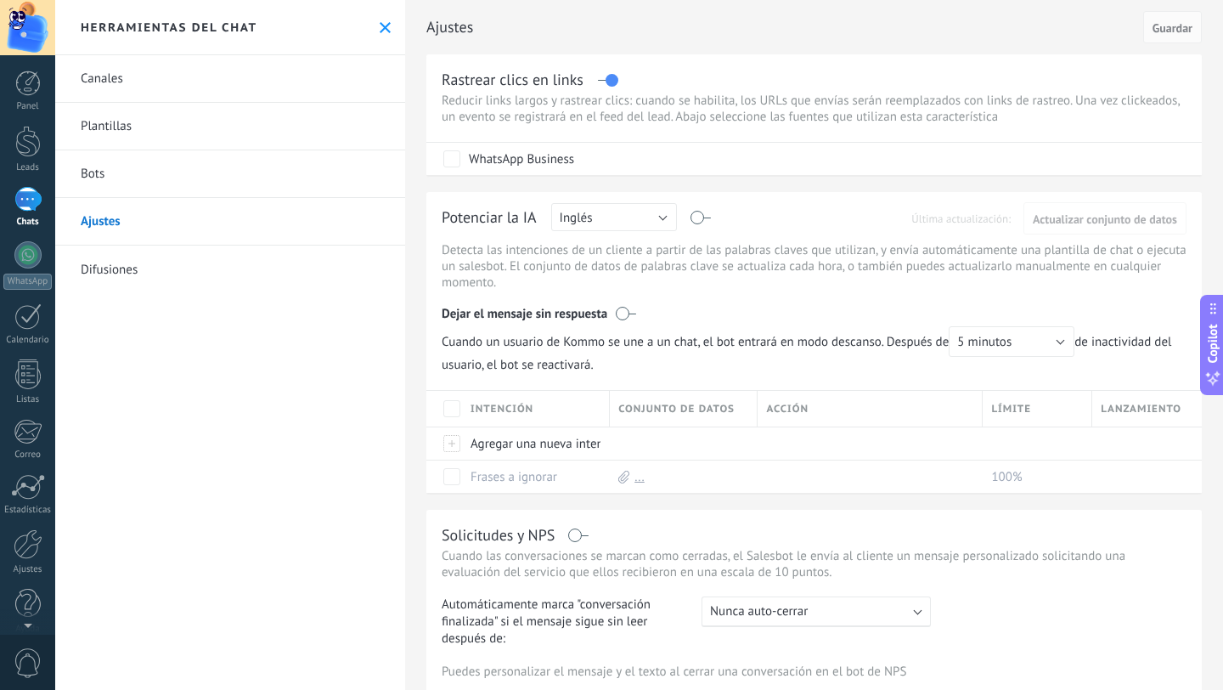
click at [195, 261] on link "Difusiones" at bounding box center [230, 270] width 350 height 48
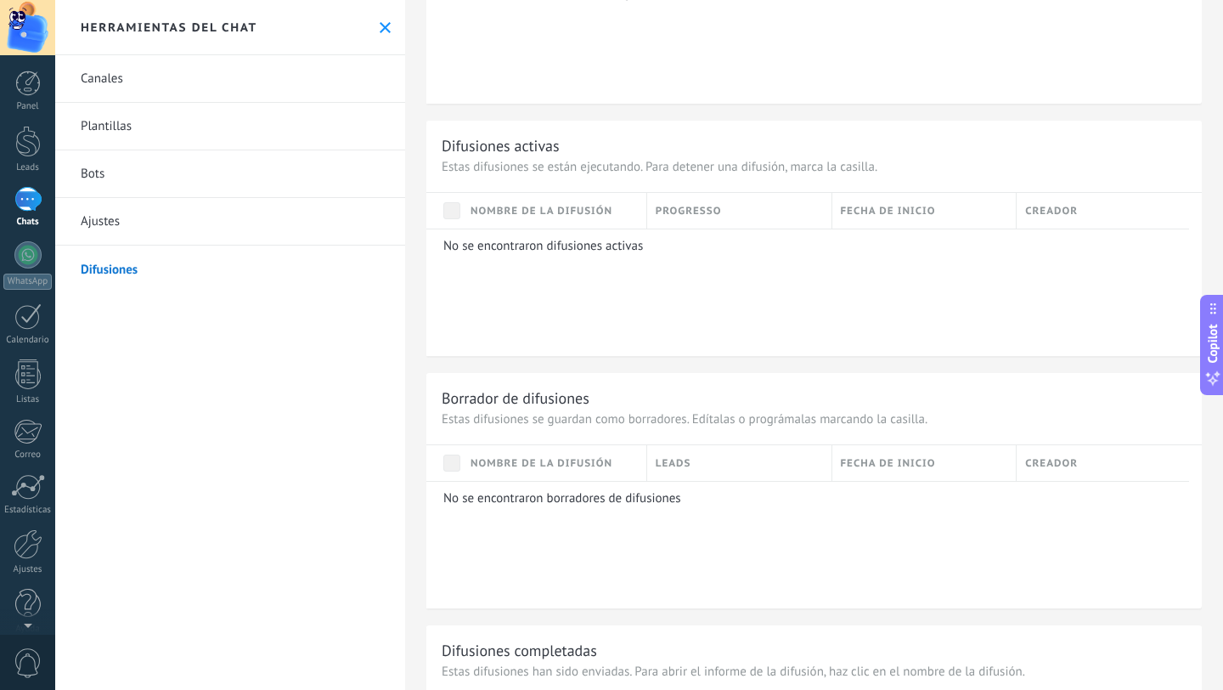
scroll to position [1095, 0]
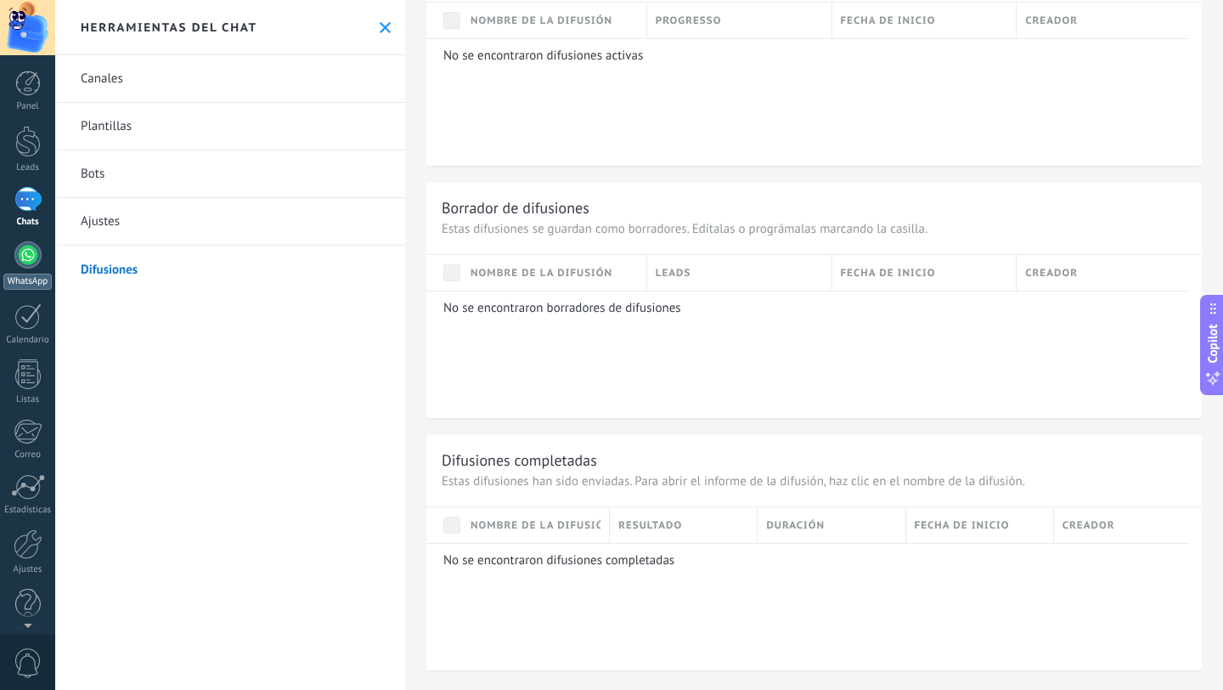
click at [25, 263] on div at bounding box center [27, 254] width 27 height 27
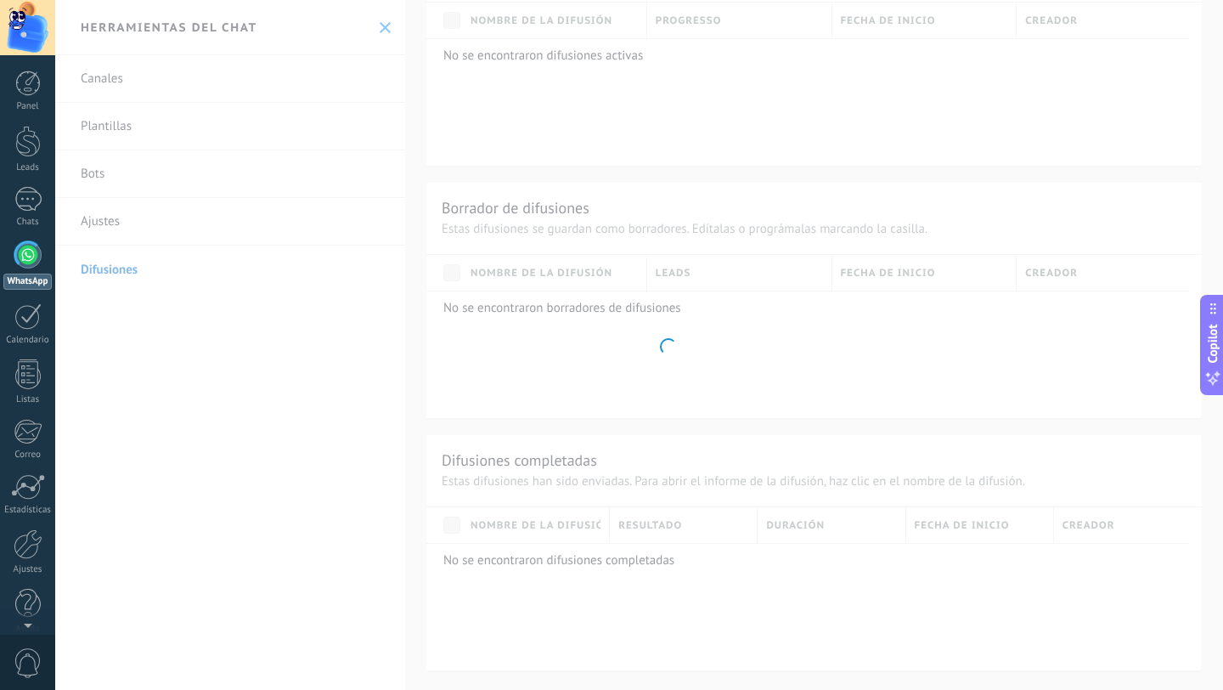
scroll to position [380, 0]
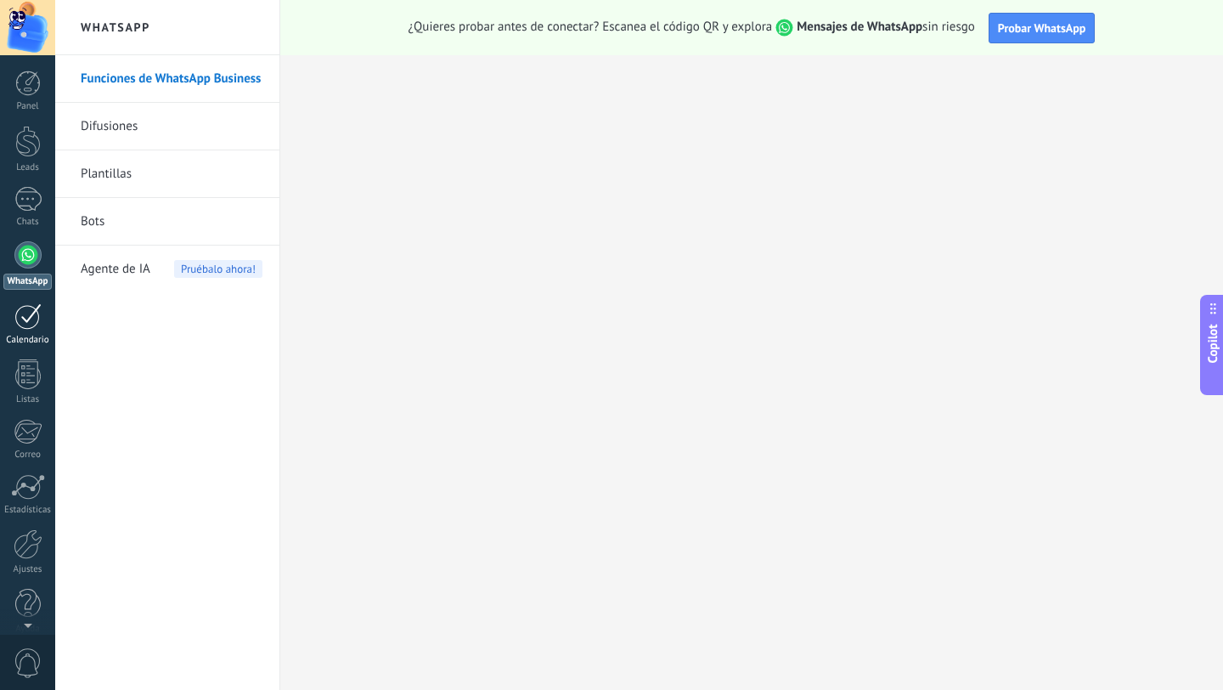
click at [31, 335] on div "Calendario" at bounding box center [27, 340] width 49 height 11
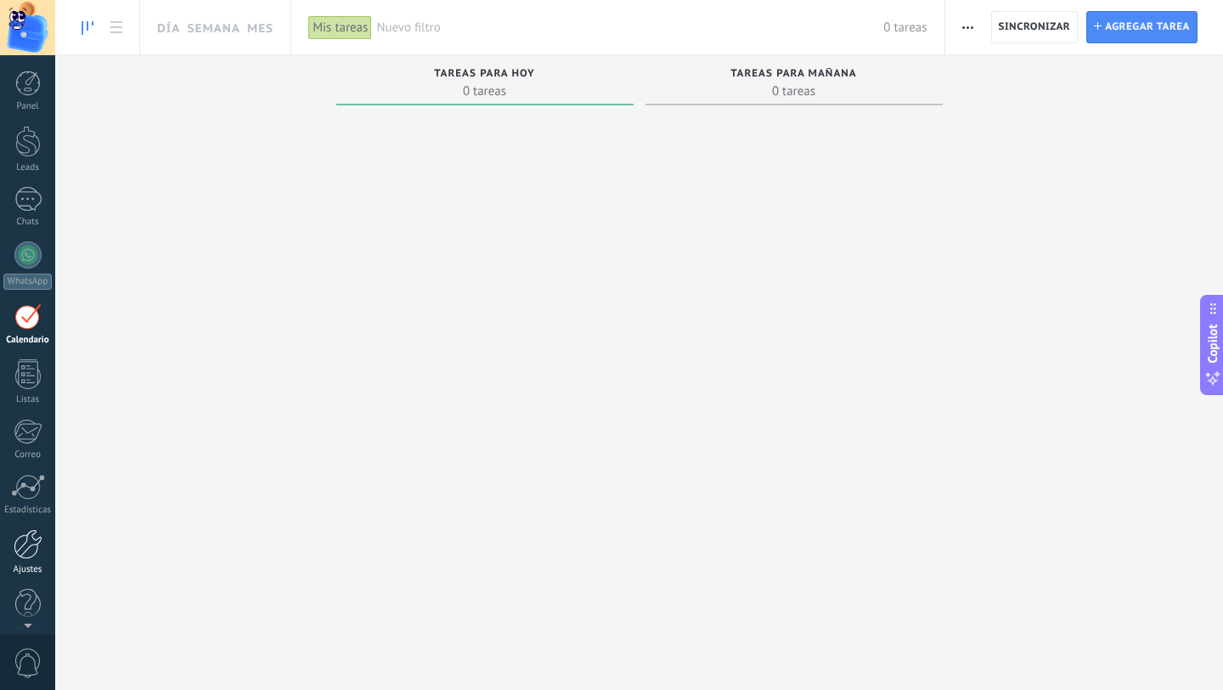
click at [38, 554] on div at bounding box center [28, 544] width 29 height 30
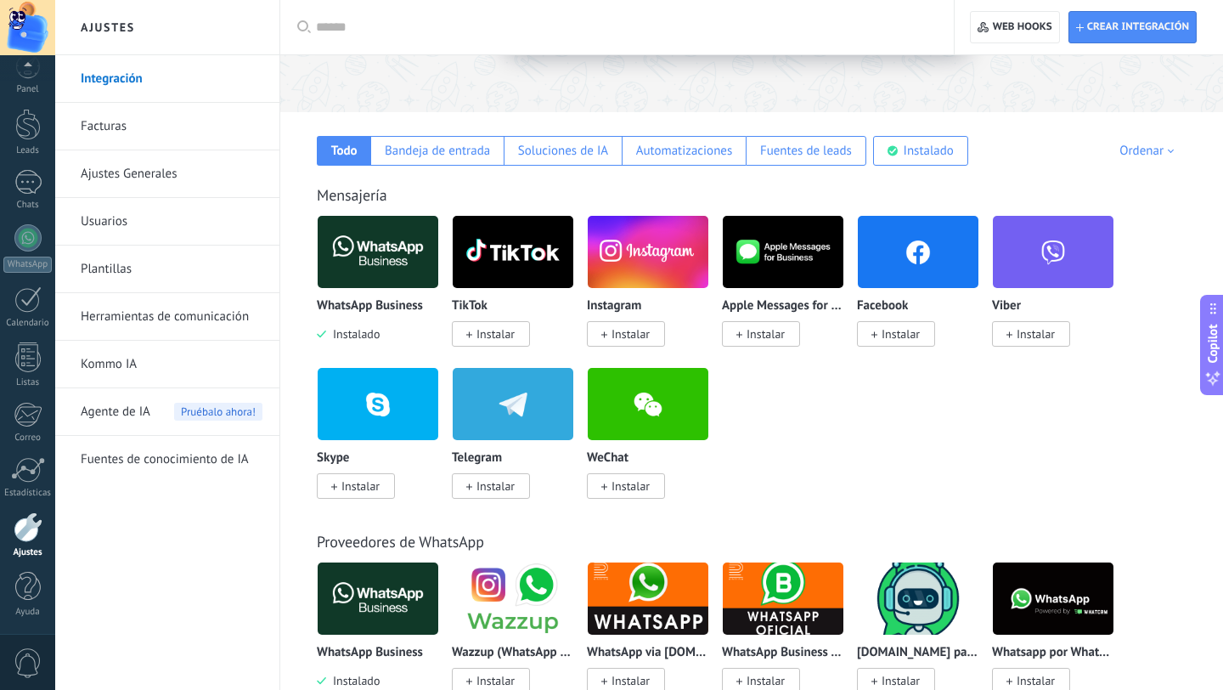
scroll to position [348, 0]
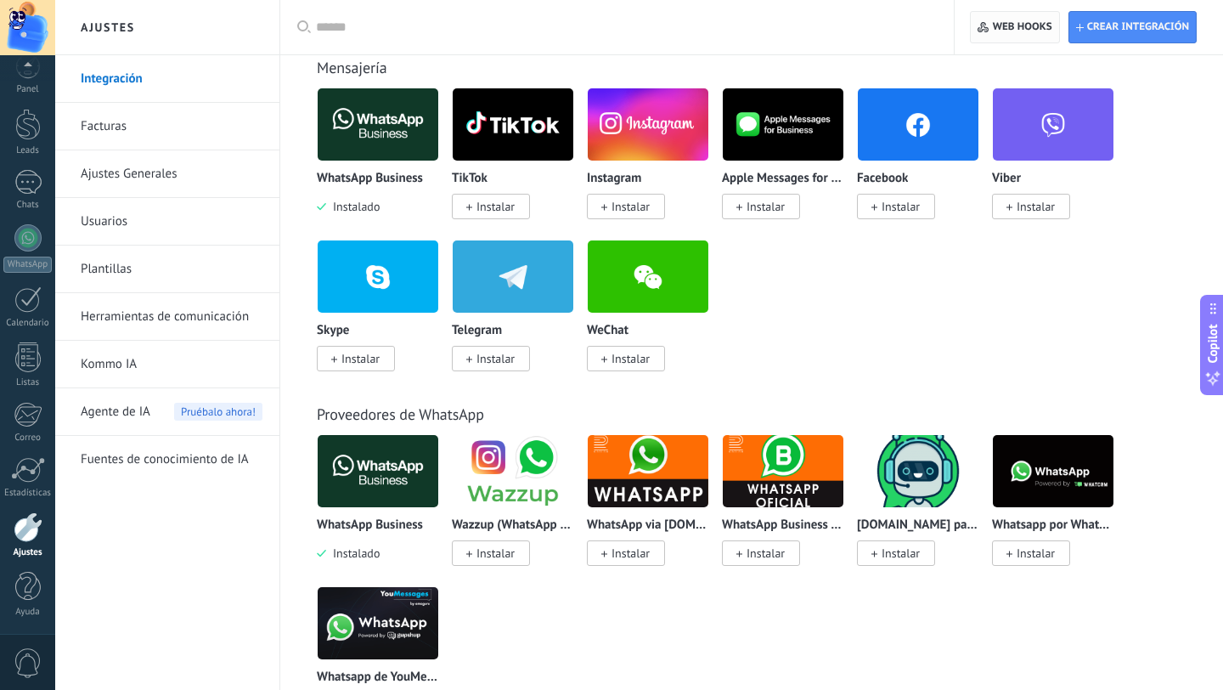
click at [1006, 29] on span "Web hooks 0" at bounding box center [1022, 27] width 59 height 14
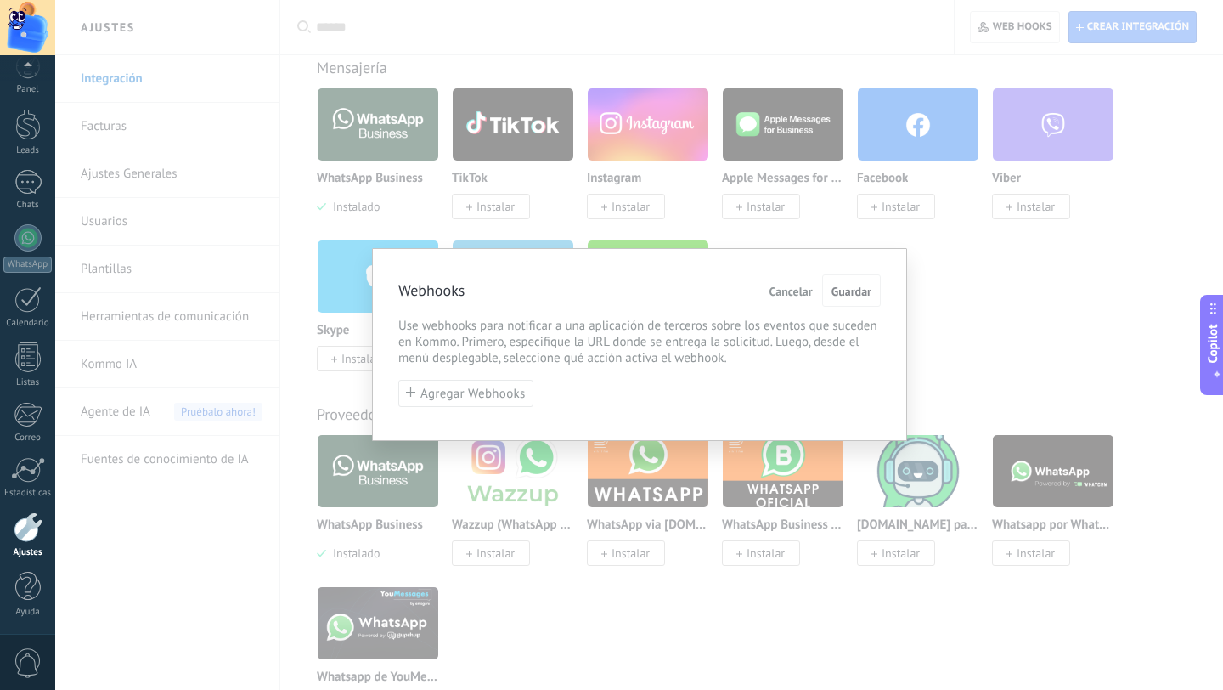
click at [773, 288] on span "Cancelar" at bounding box center [791, 291] width 43 height 12
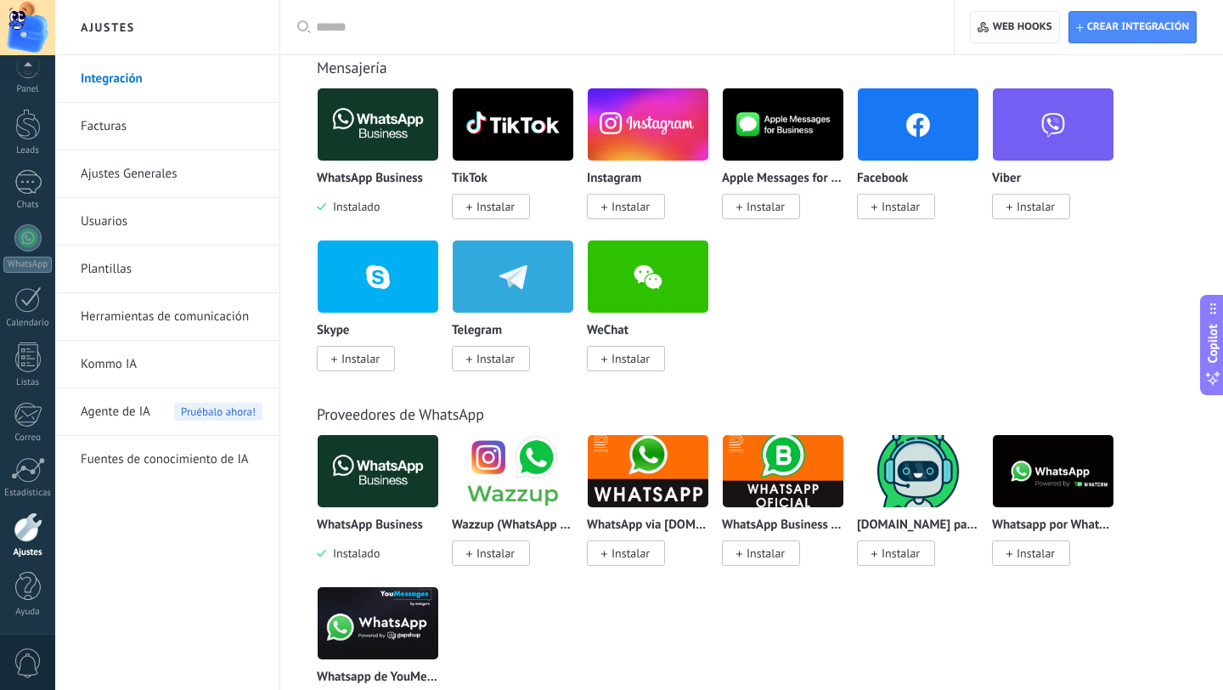
click at [1018, 33] on span "Web hooks 0" at bounding box center [1022, 27] width 59 height 14
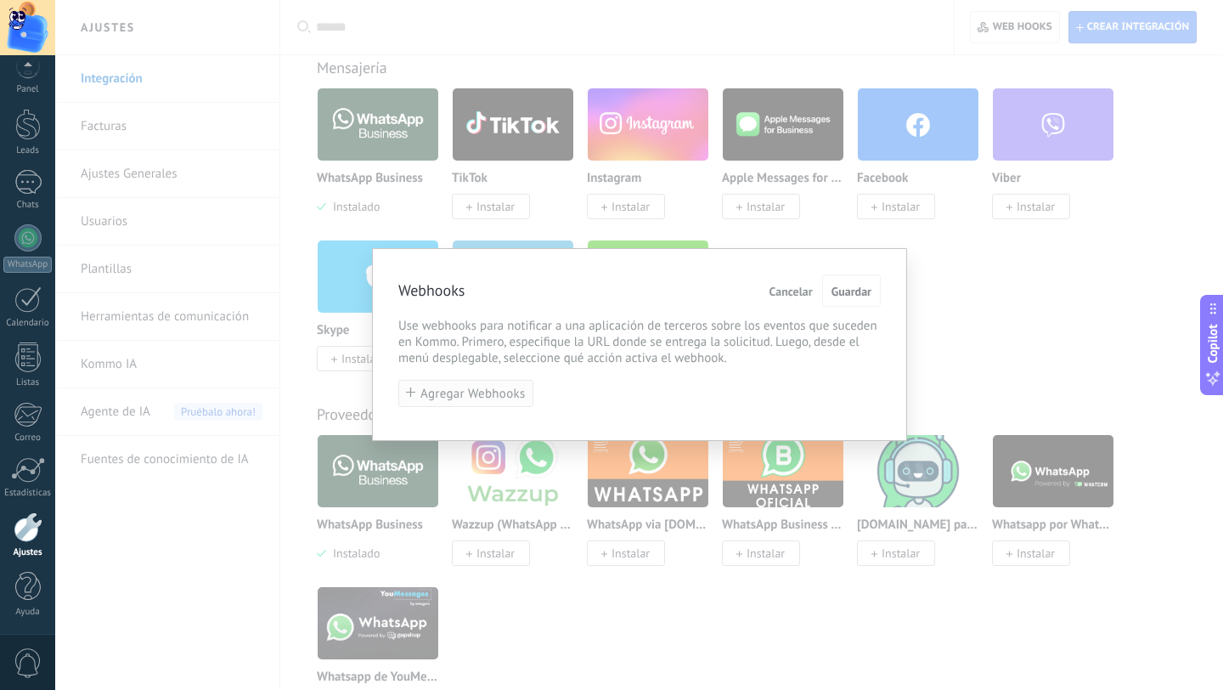
click at [494, 392] on span "Agregar Webhooks" at bounding box center [473, 393] width 105 height 13
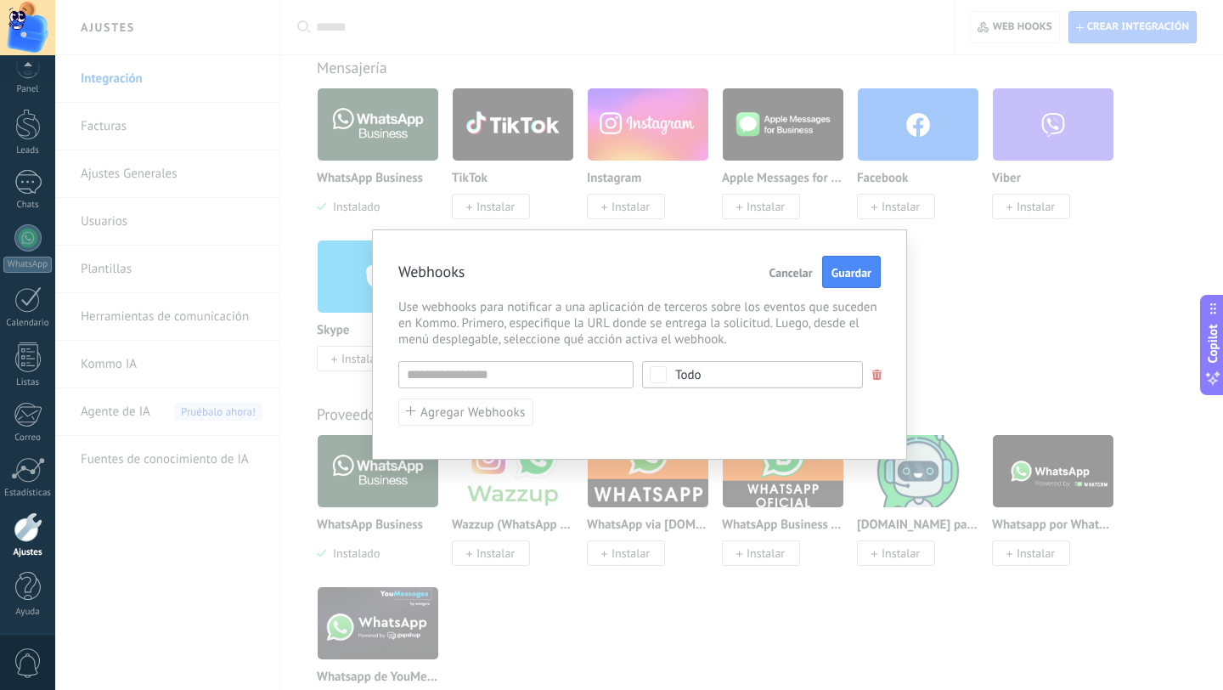
click at [703, 381] on div "Todo" at bounding box center [752, 374] width 221 height 27
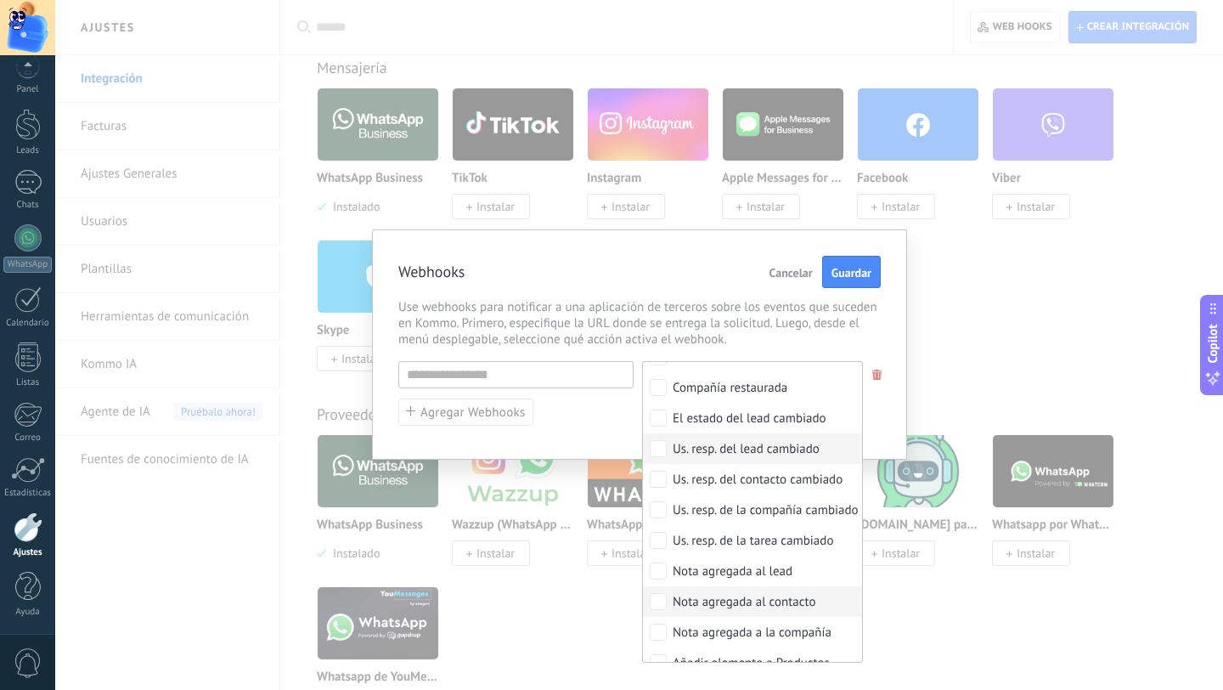
scroll to position [709, 0]
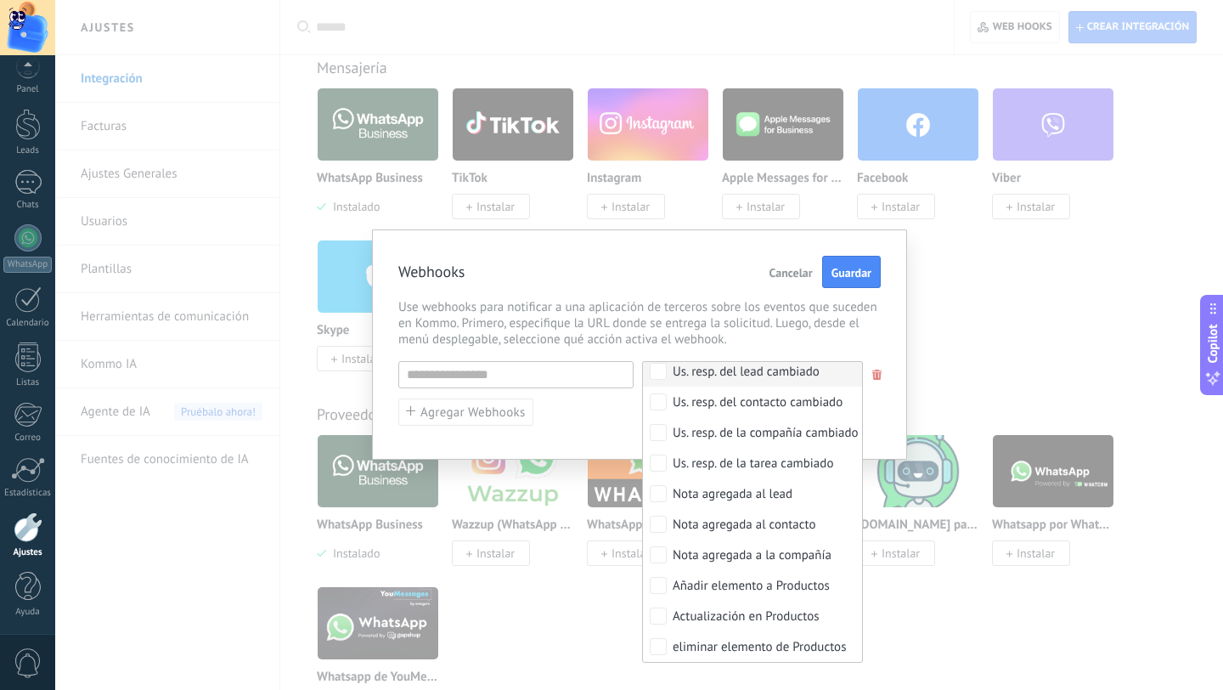
click at [916, 327] on div "Webhooks Cancelar Guardar Use webhooks para notificar a una aplicación de terce…" at bounding box center [639, 345] width 1168 height 690
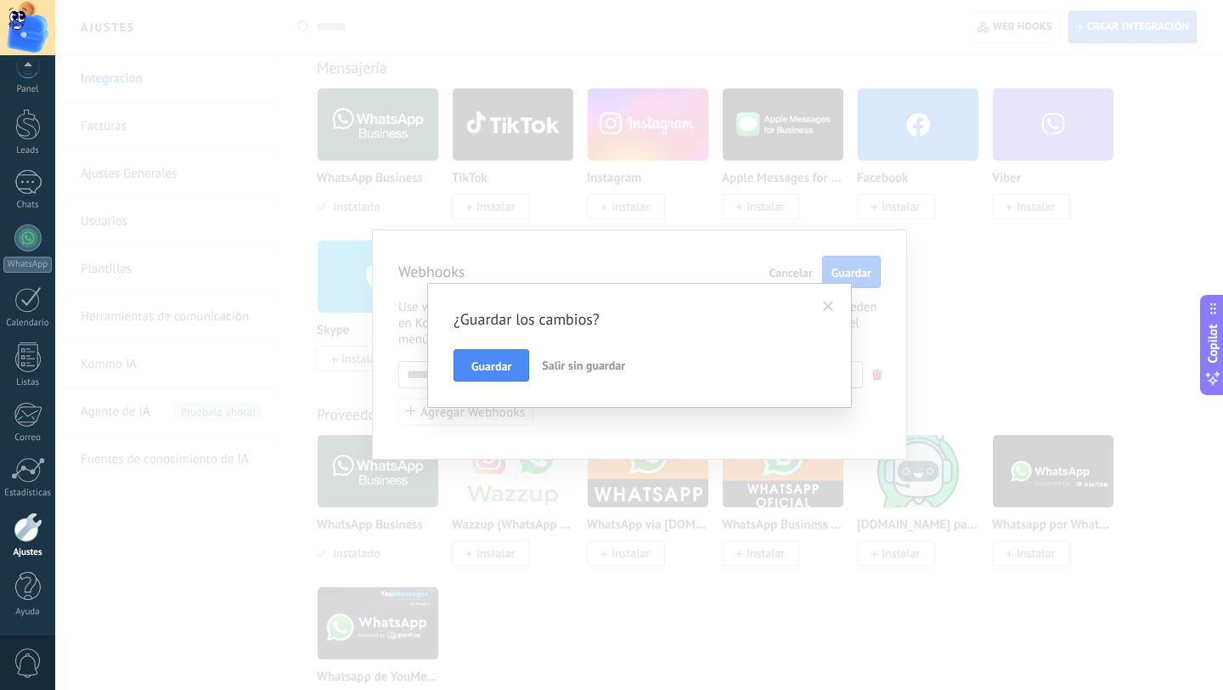
click at [588, 363] on span "Salir sin guardar" at bounding box center [583, 365] width 83 height 15
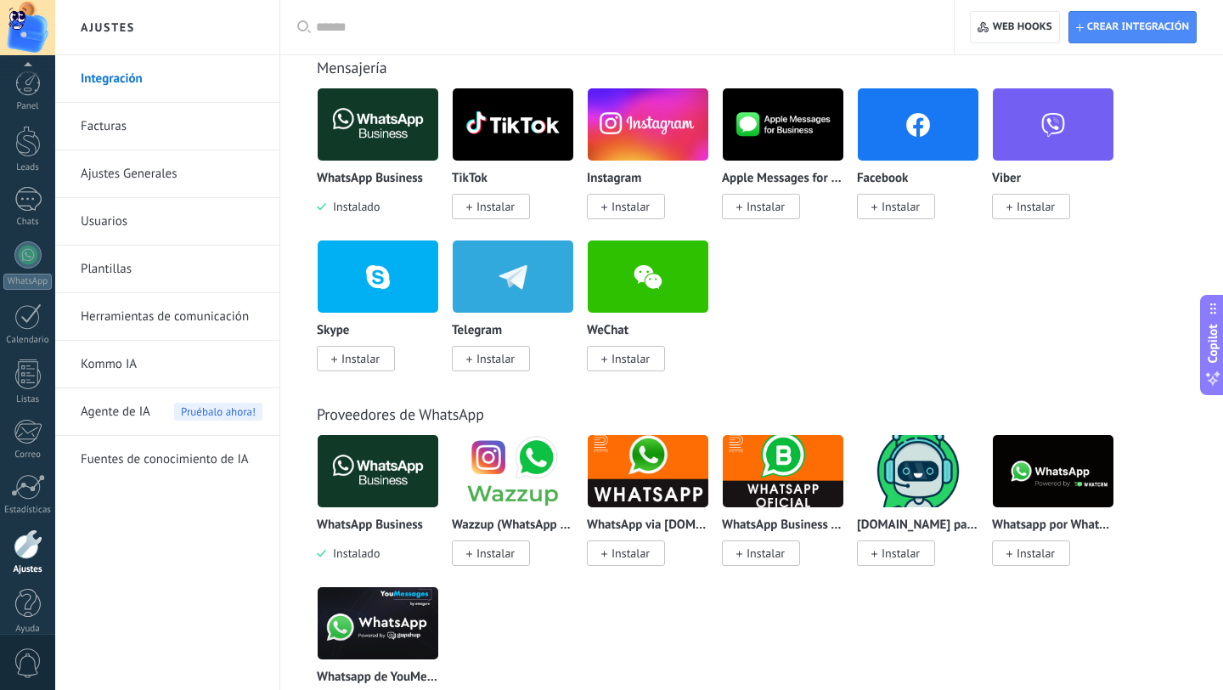
scroll to position [17, 0]
click at [22, 658] on span "0" at bounding box center [28, 663] width 29 height 30
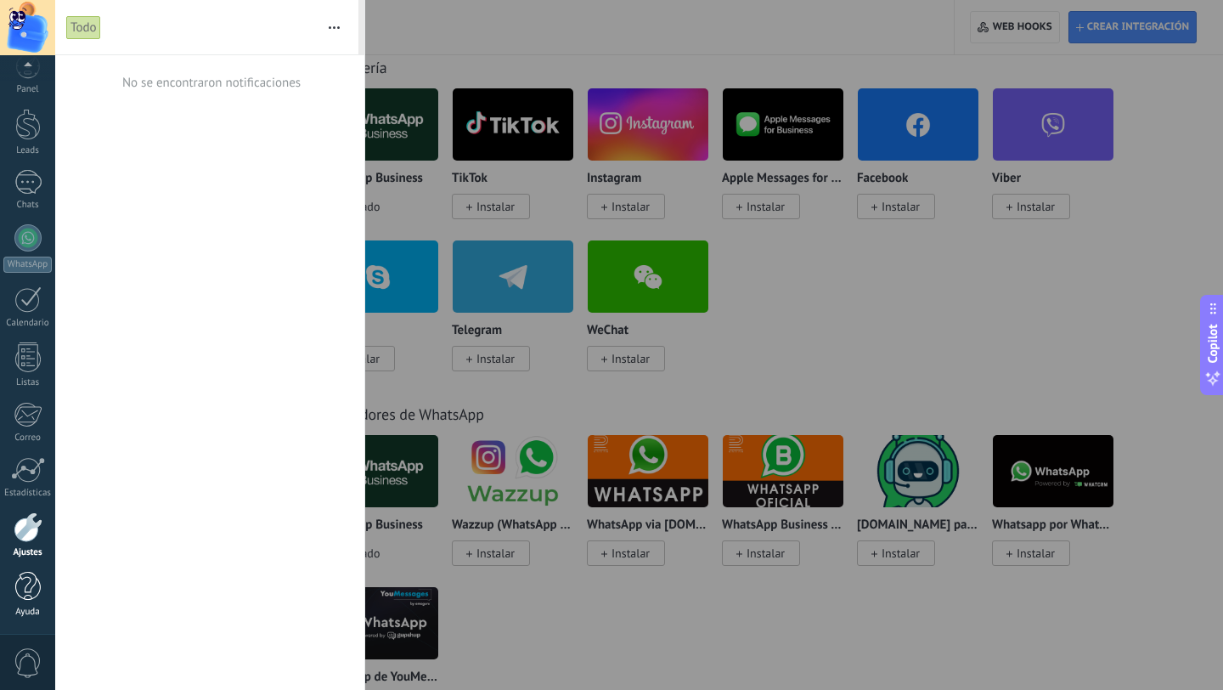
click at [29, 576] on div at bounding box center [27, 587] width 25 height 30
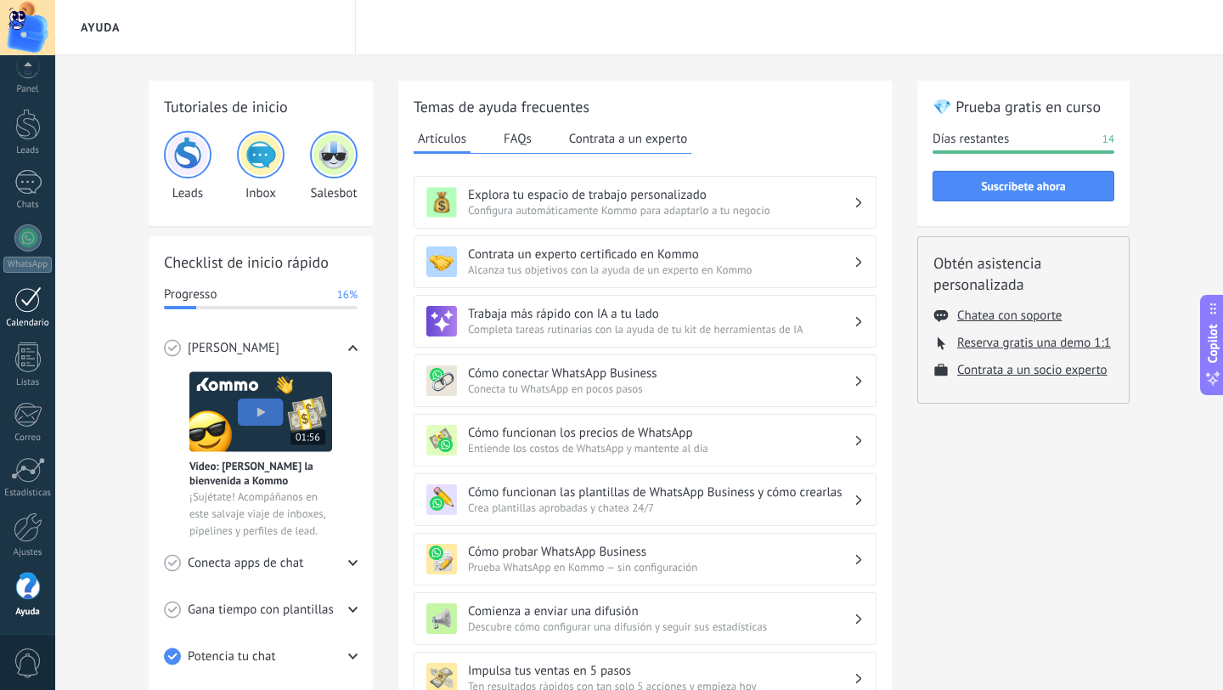
click at [24, 311] on div at bounding box center [27, 299] width 27 height 26
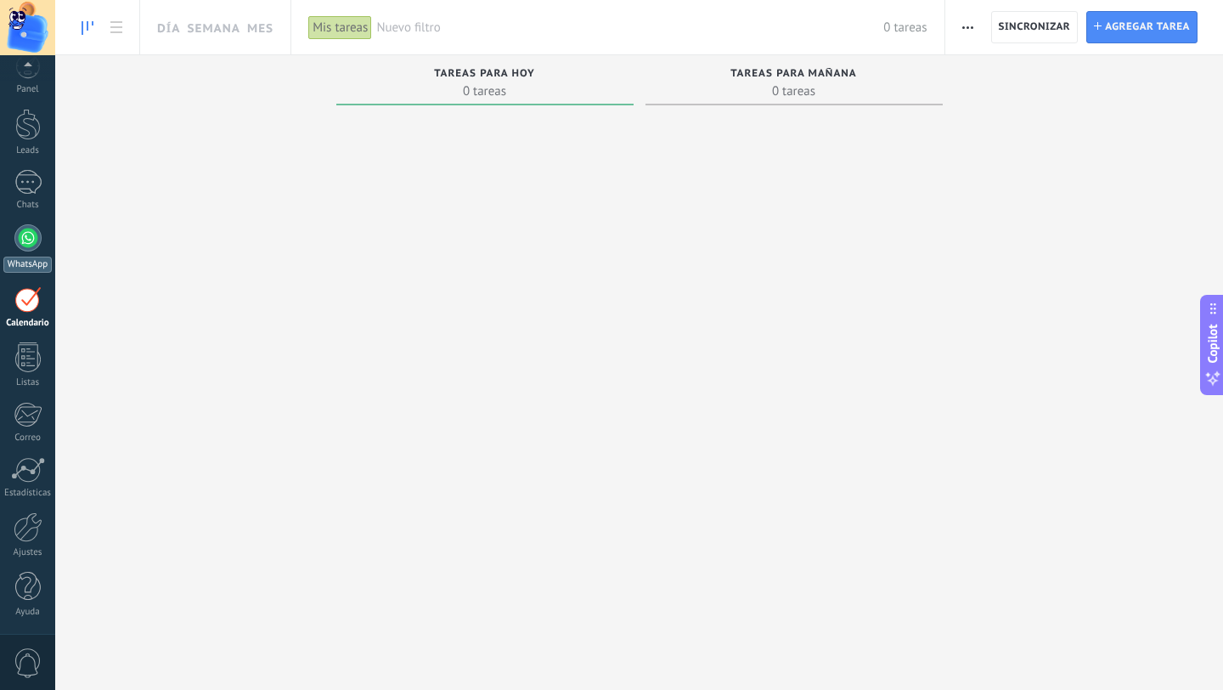
click at [37, 232] on div at bounding box center [27, 237] width 27 height 27
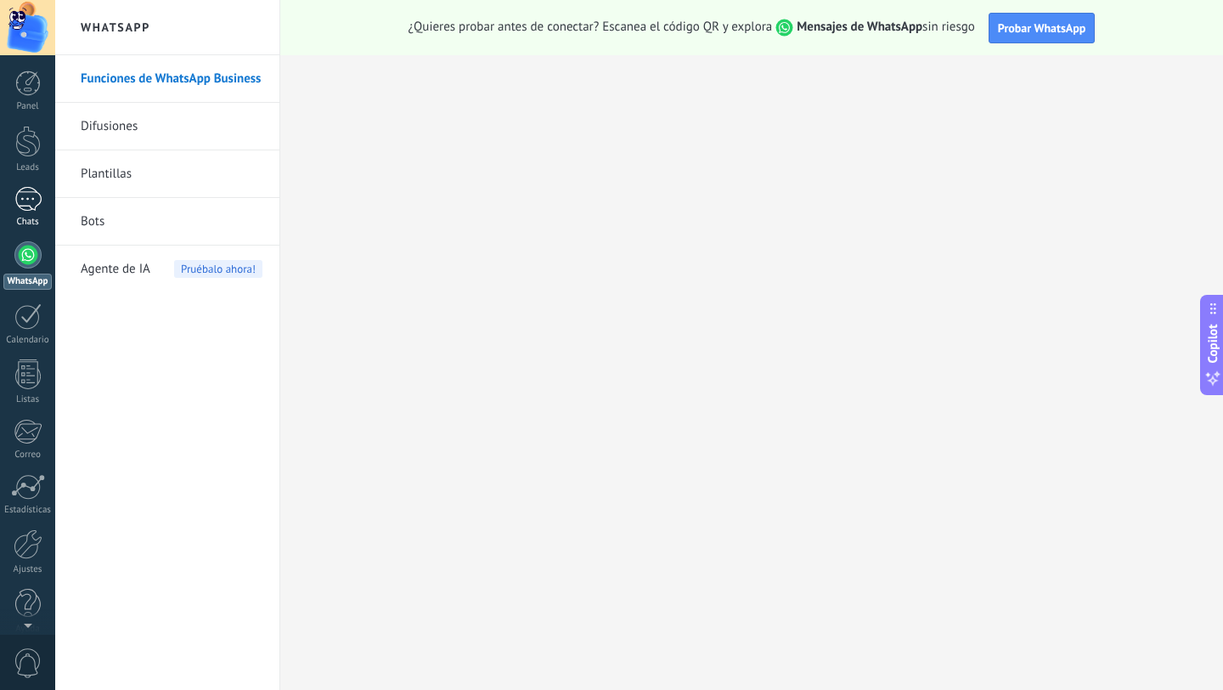
click at [39, 207] on div at bounding box center [27, 199] width 27 height 25
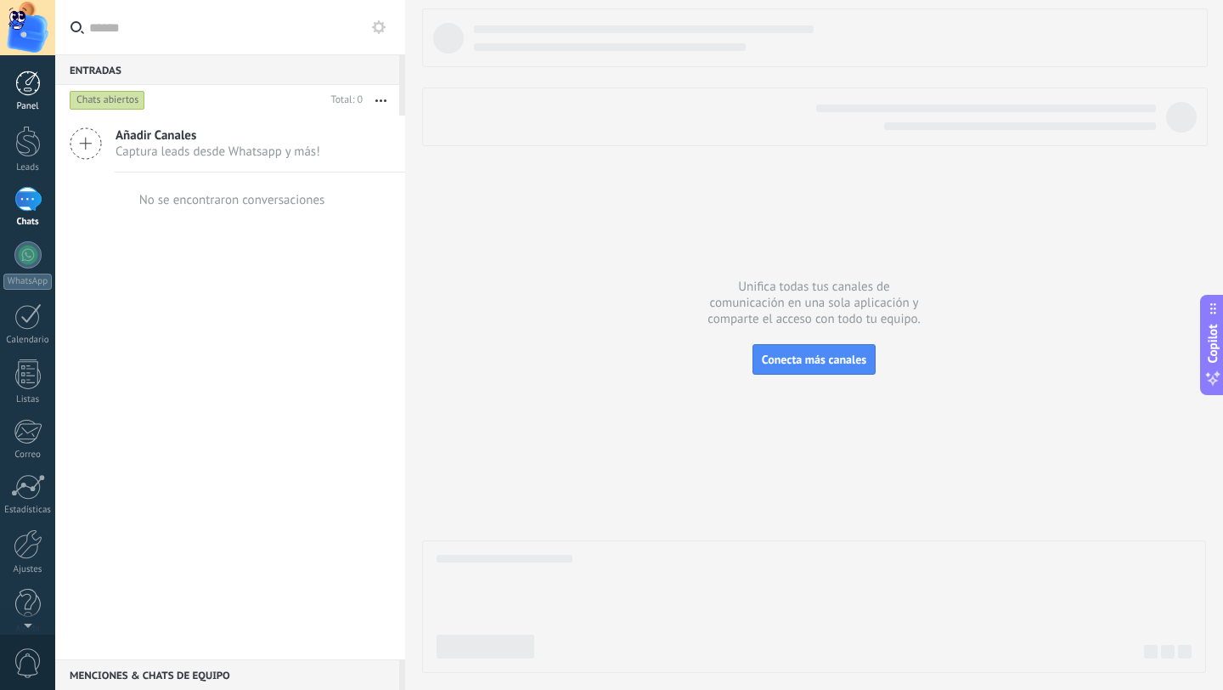
click at [46, 86] on link "Panel" at bounding box center [27, 92] width 55 height 42
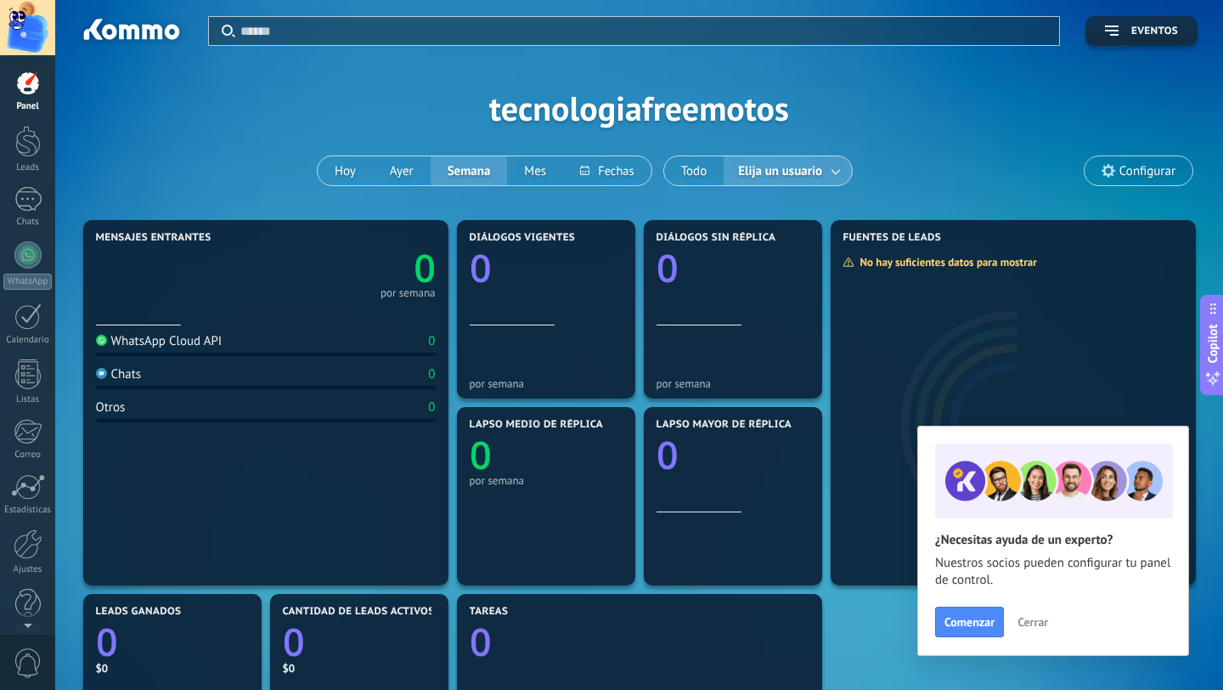
click at [1147, 174] on span "Configurar" at bounding box center [1148, 171] width 56 height 14
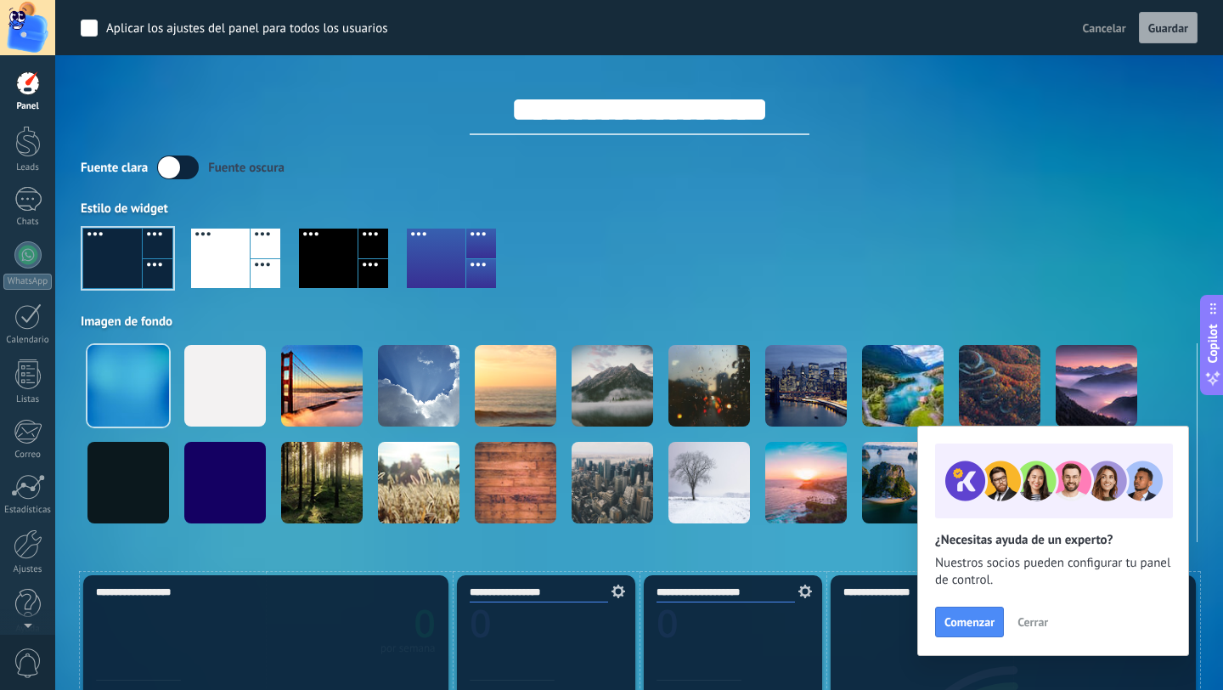
click at [355, 276] on div at bounding box center [328, 258] width 59 height 59
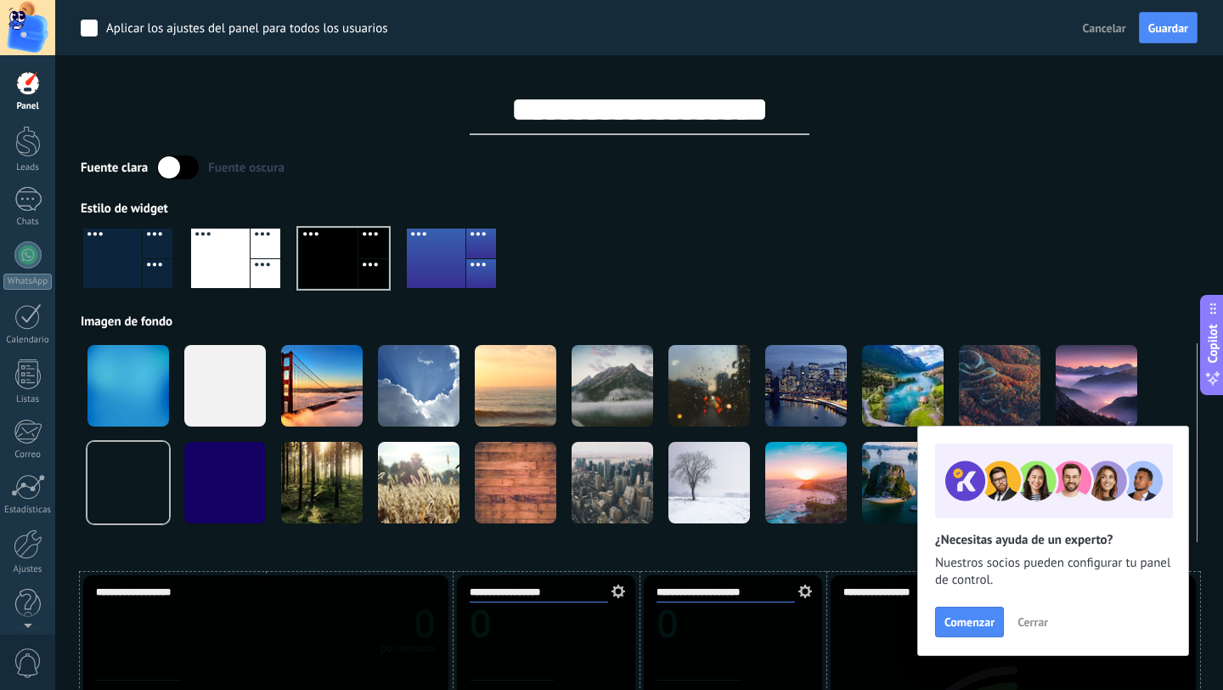
click at [439, 267] on div at bounding box center [436, 258] width 59 height 59
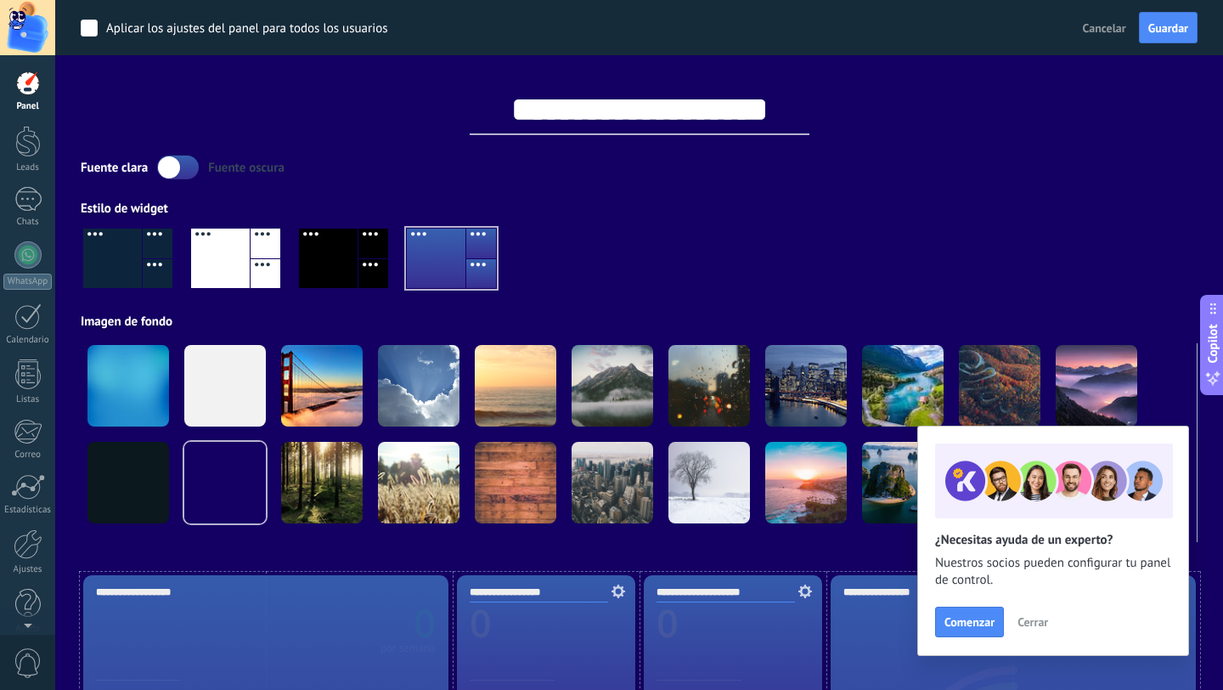
click at [133, 270] on div at bounding box center [112, 258] width 59 height 59
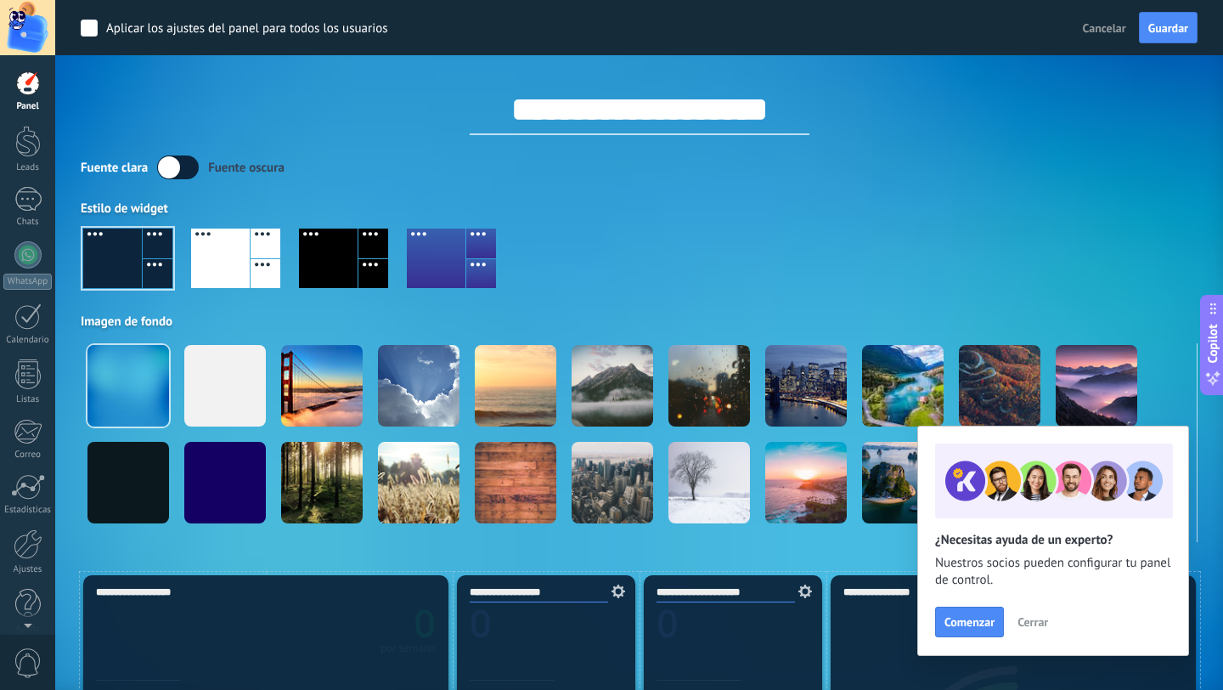
click at [927, 226] on div at bounding box center [639, 265] width 1117 height 97
click at [1032, 216] on div "Estilo de widget" at bounding box center [639, 209] width 1117 height 16
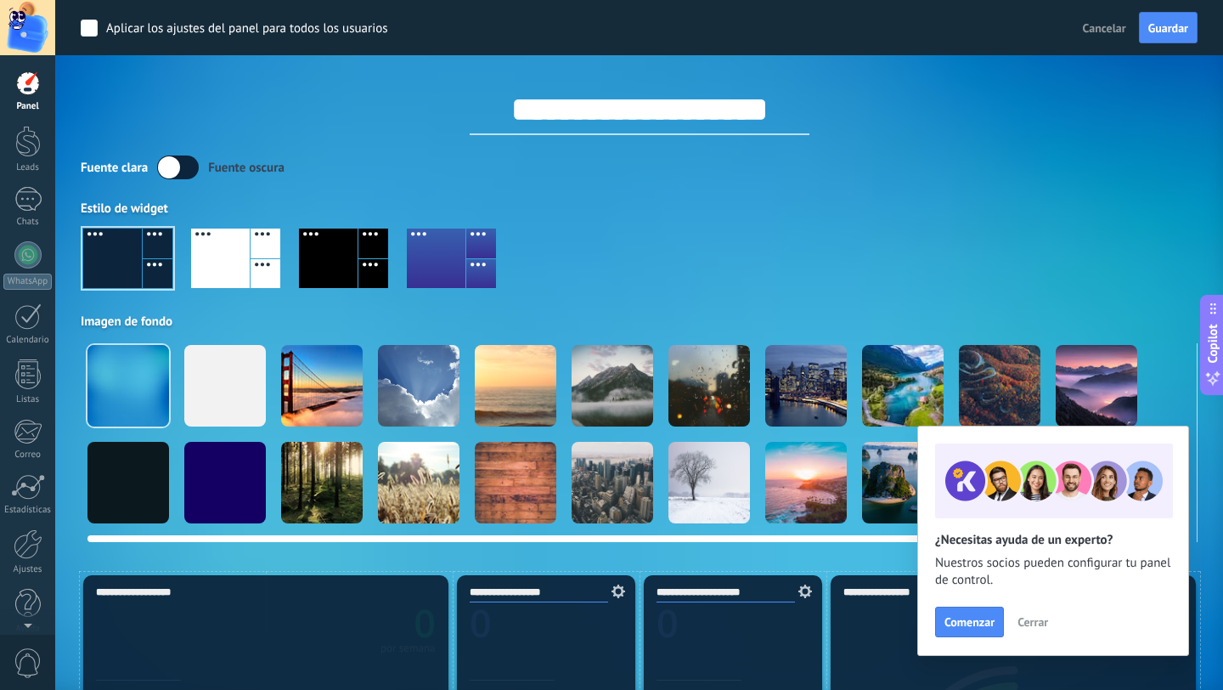
click at [244, 393] on div at bounding box center [225, 386] width 82 height 82
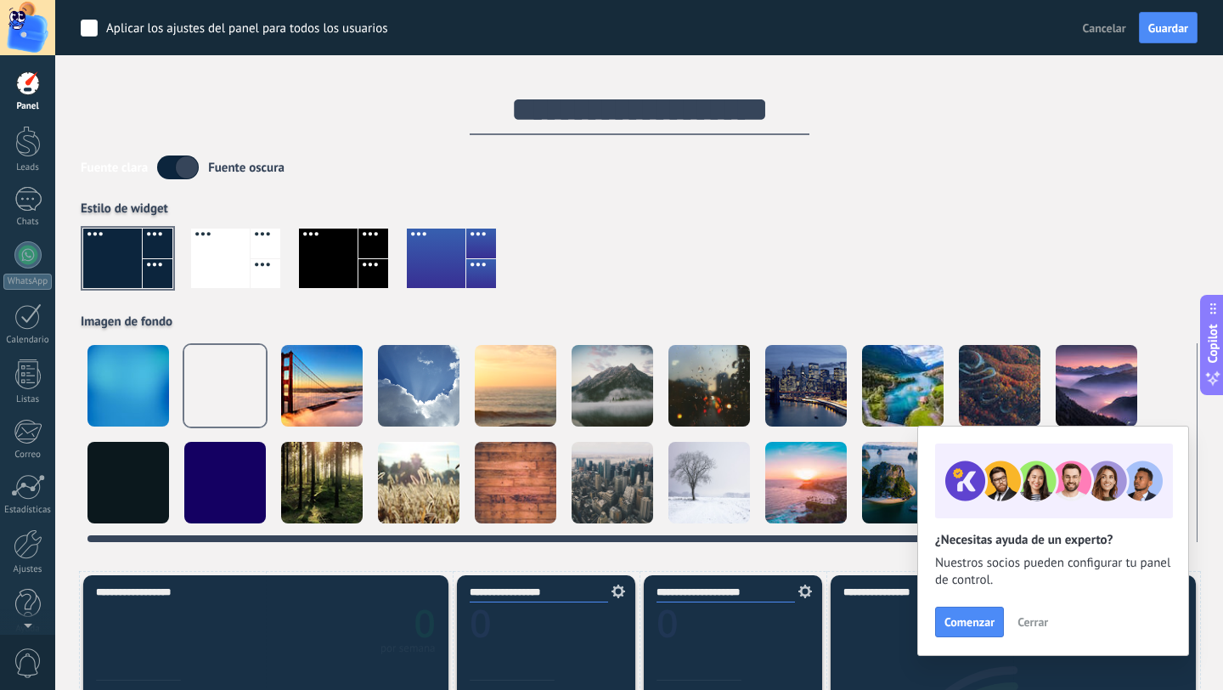
click at [619, 389] on div at bounding box center [613, 386] width 82 height 82
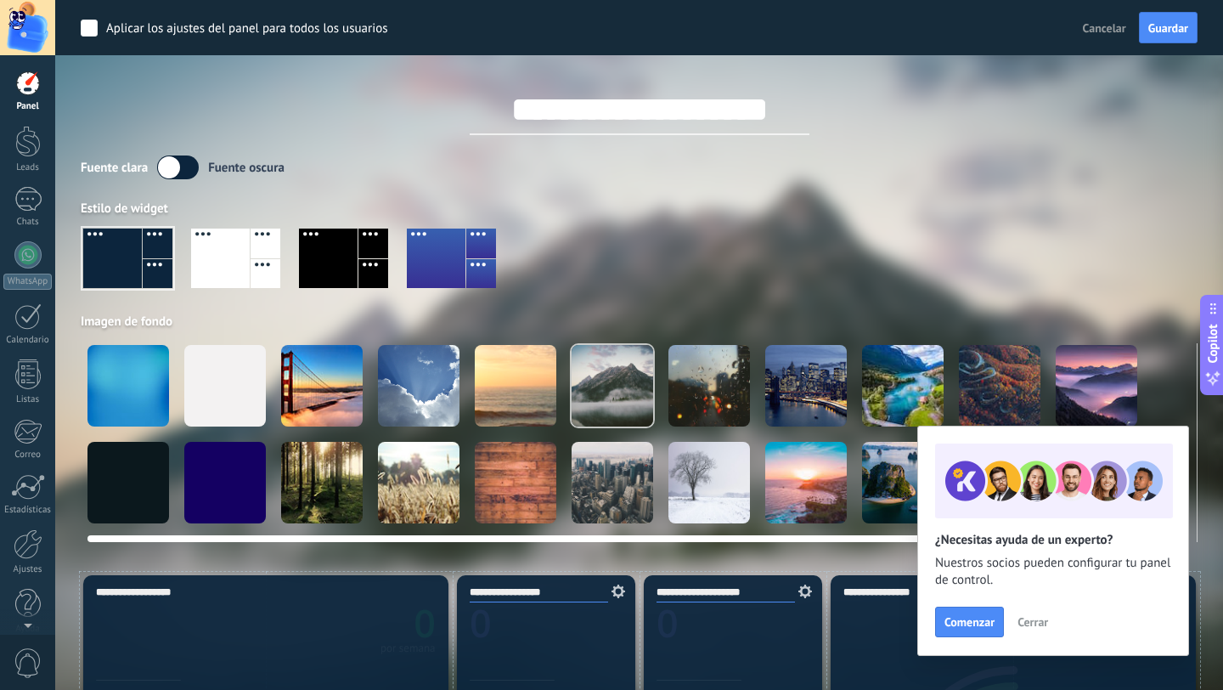
click at [630, 465] on div at bounding box center [613, 483] width 82 height 82
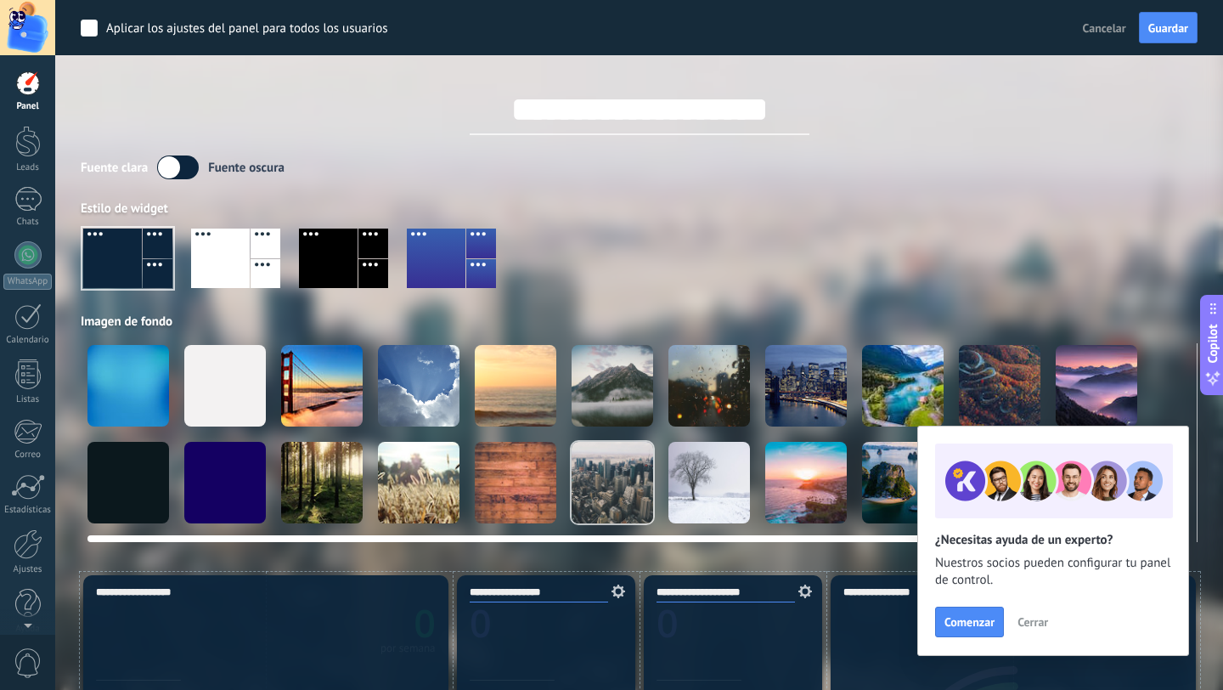
click at [126, 393] on div at bounding box center [129, 386] width 82 height 82
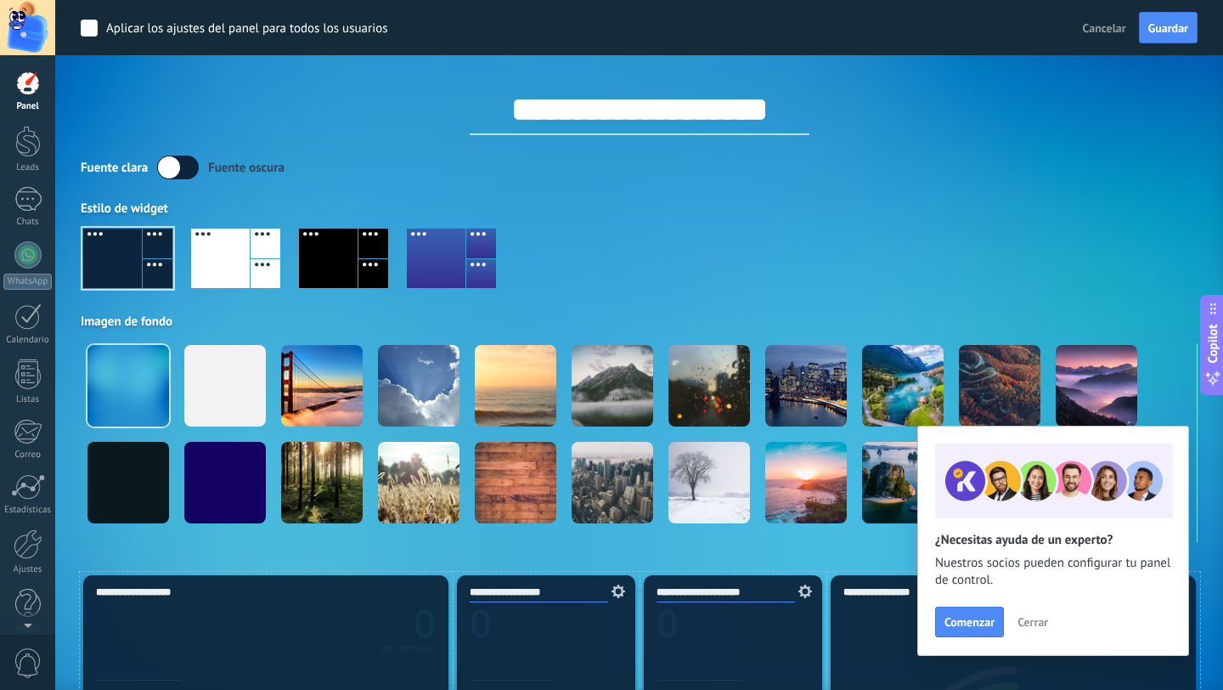
click at [178, 174] on label at bounding box center [178, 167] width 42 height 24
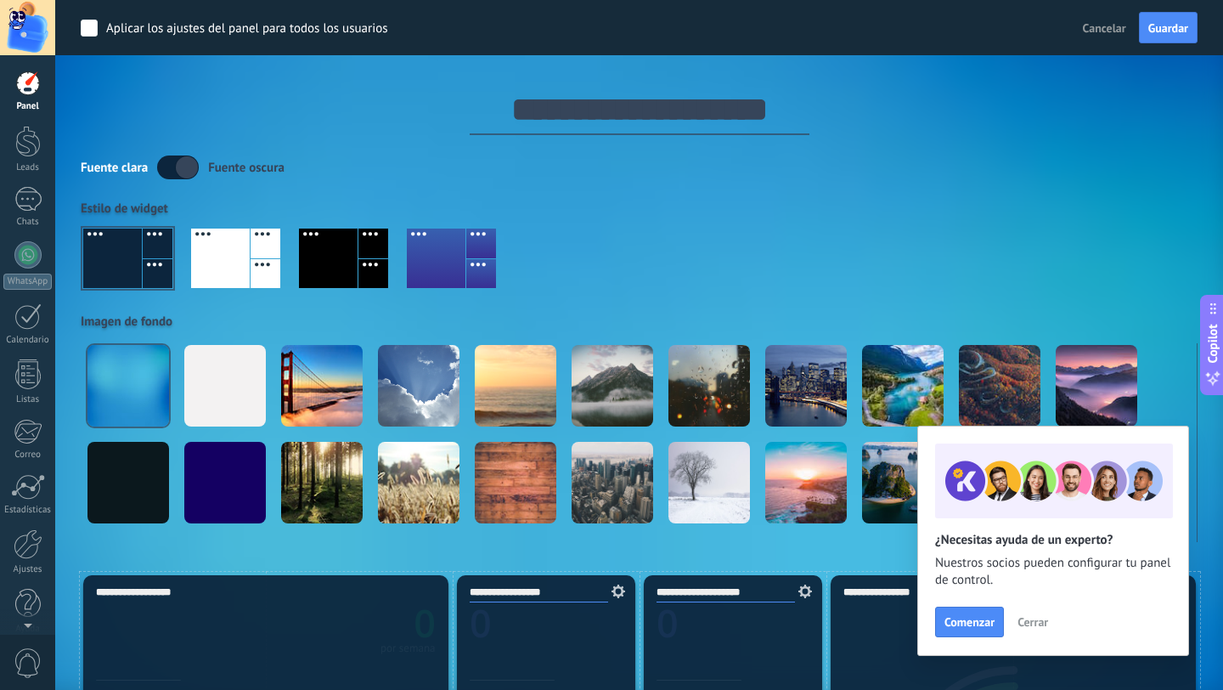
click at [178, 174] on label at bounding box center [178, 167] width 42 height 24
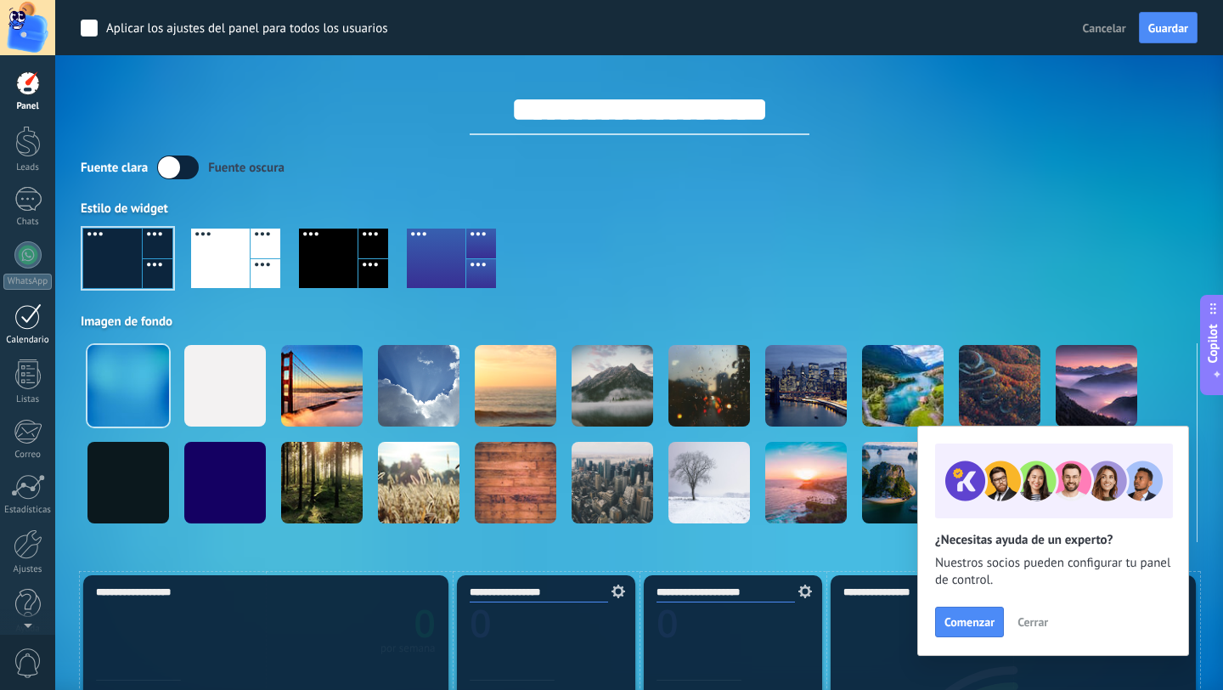
click at [30, 314] on div at bounding box center [27, 316] width 27 height 26
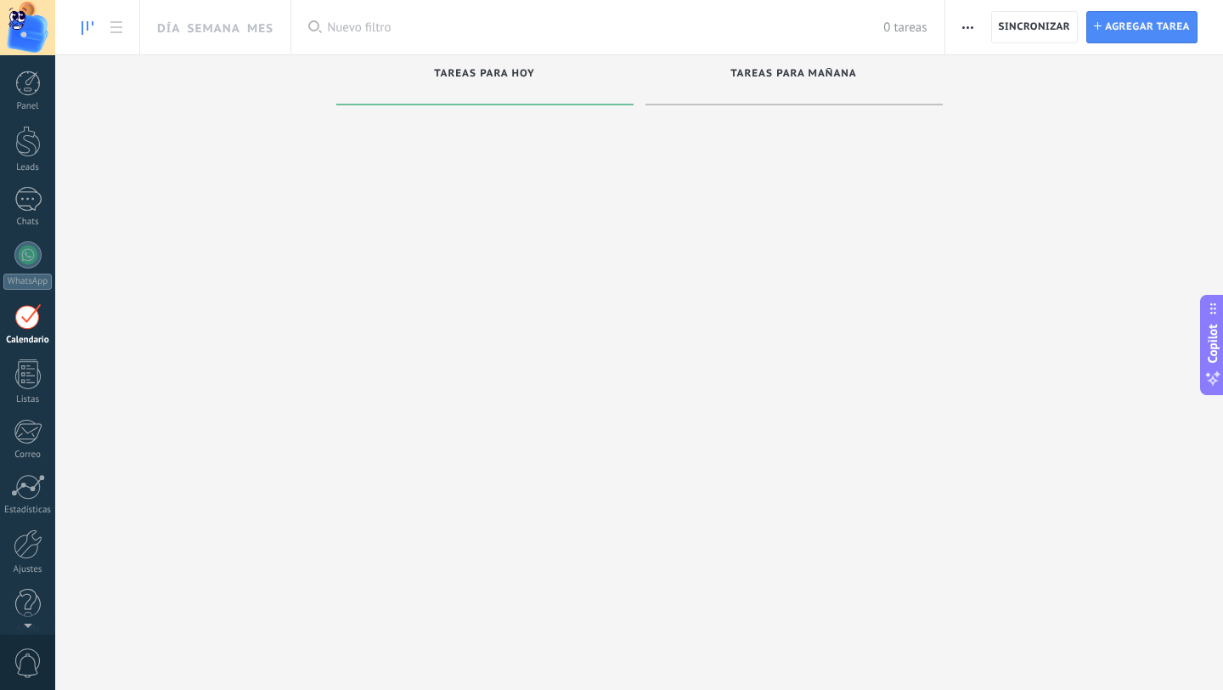
click at [31, 408] on div "Panel Leads Chats WhatsApp Clientes" at bounding box center [27, 361] width 55 height 581
click at [22, 536] on div at bounding box center [28, 544] width 29 height 30
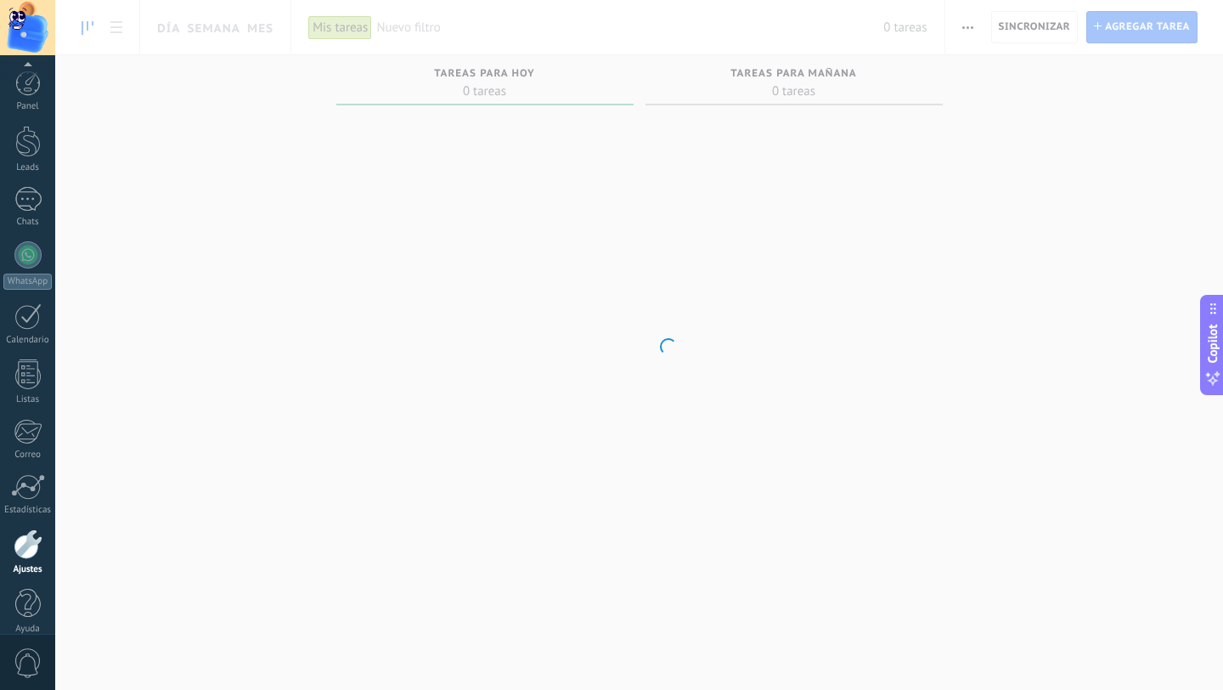
scroll to position [17, 0]
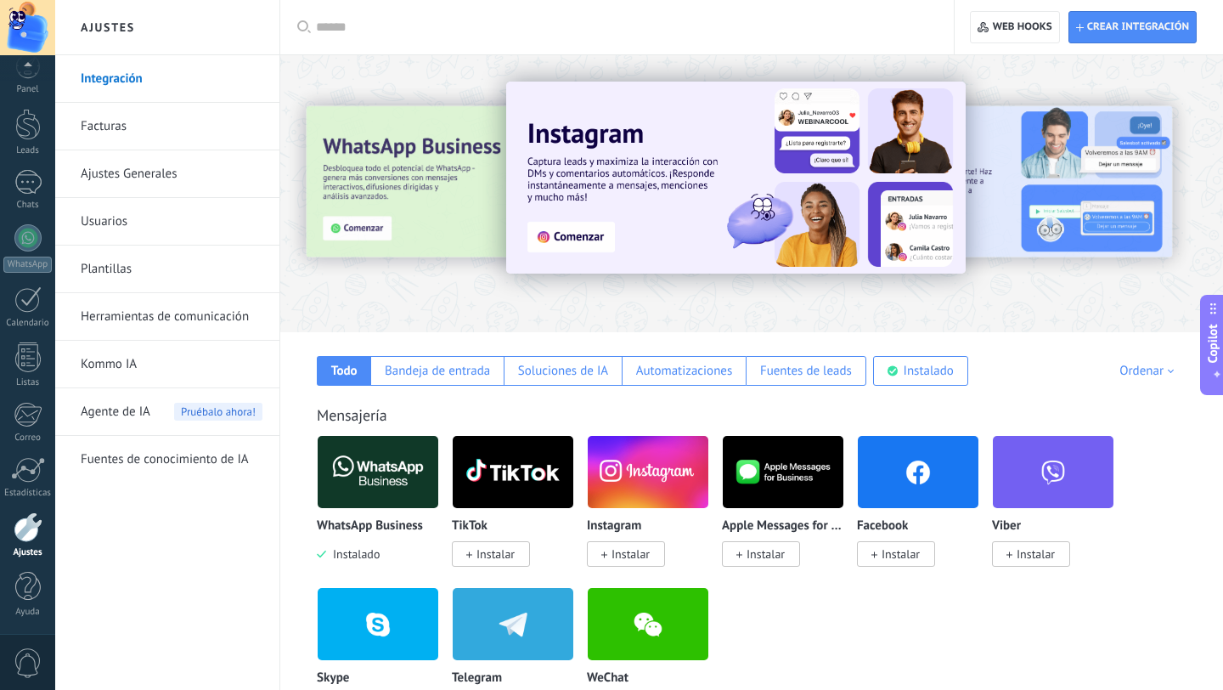
click at [122, 275] on link "Plantillas" at bounding box center [172, 270] width 182 height 48
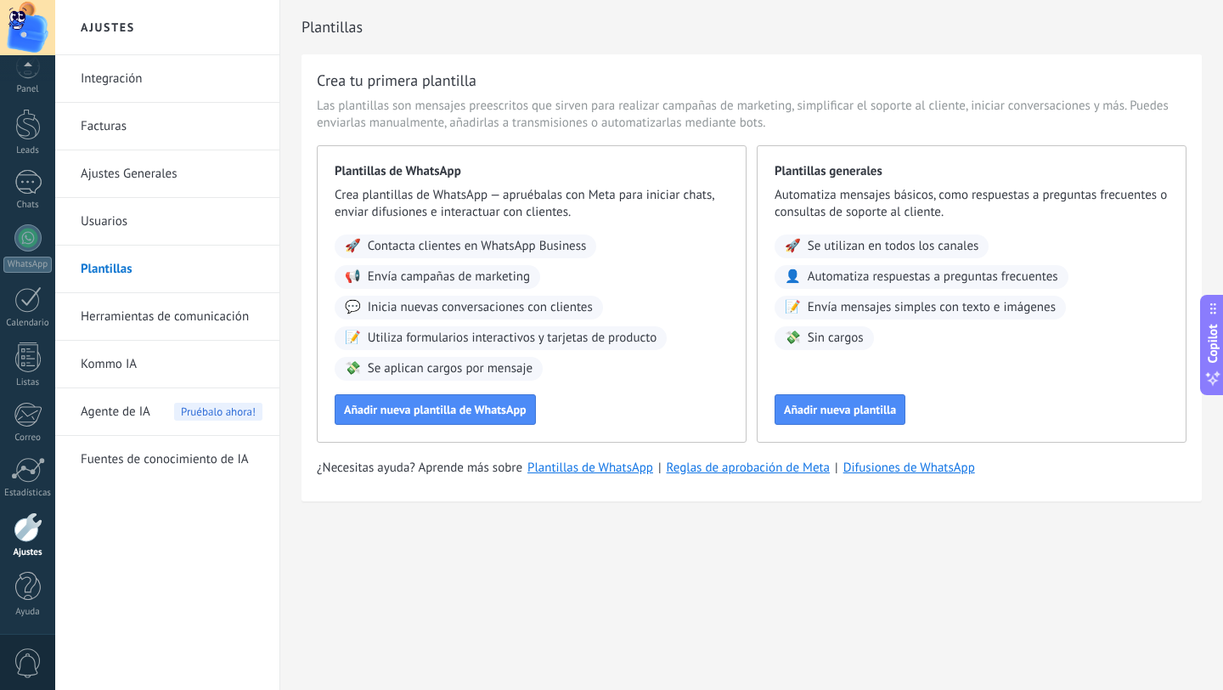
click at [127, 319] on link "Herramientas de comunicación" at bounding box center [172, 317] width 182 height 48
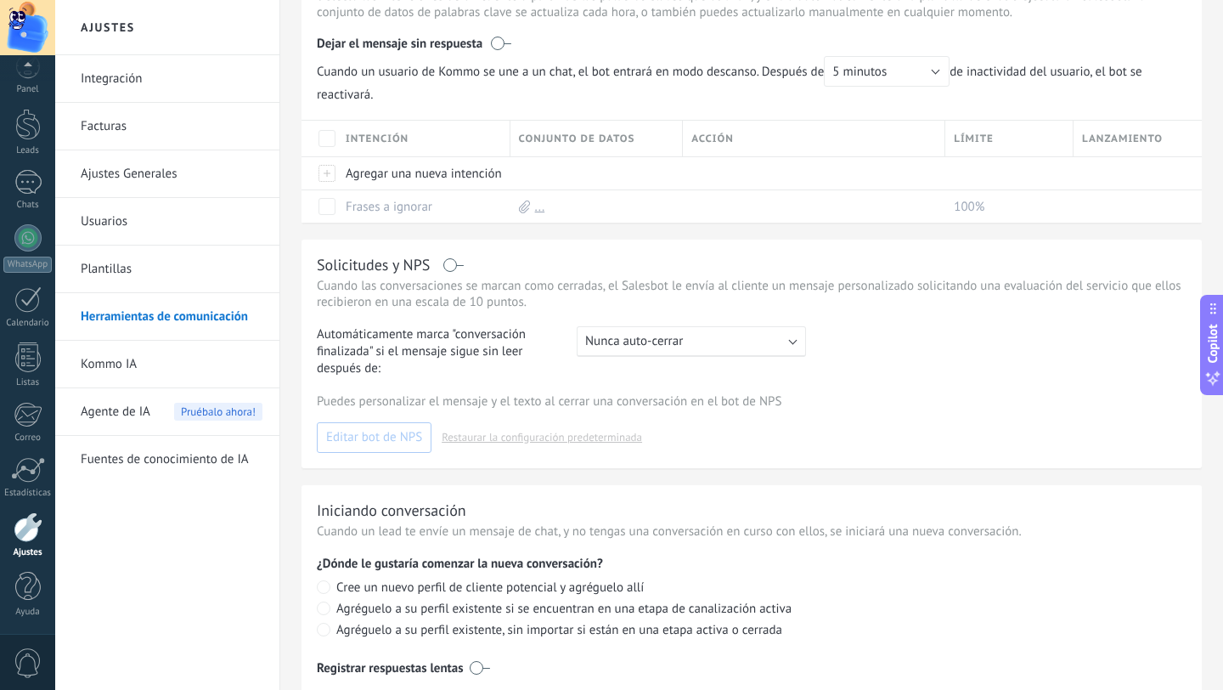
scroll to position [614, 0]
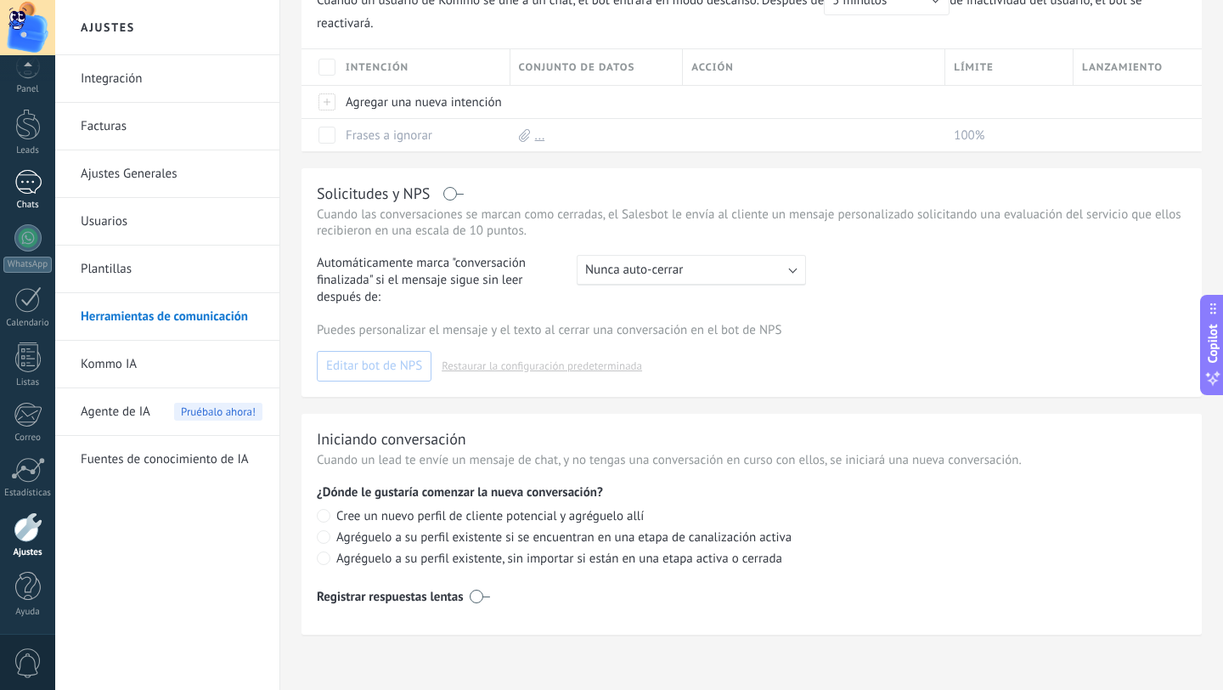
click at [39, 207] on div "Chats" at bounding box center [27, 205] width 49 height 11
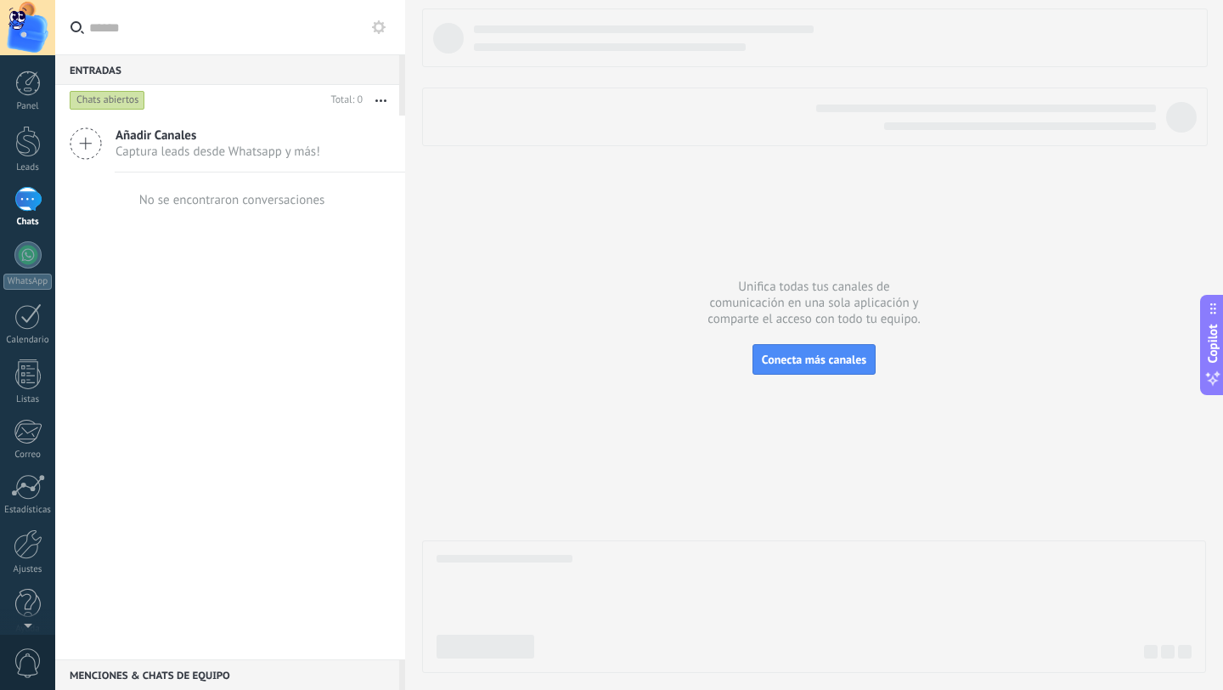
click at [110, 144] on div "Añadir Canales Captura leads desde Whatsapp y más!" at bounding box center [230, 144] width 350 height 57
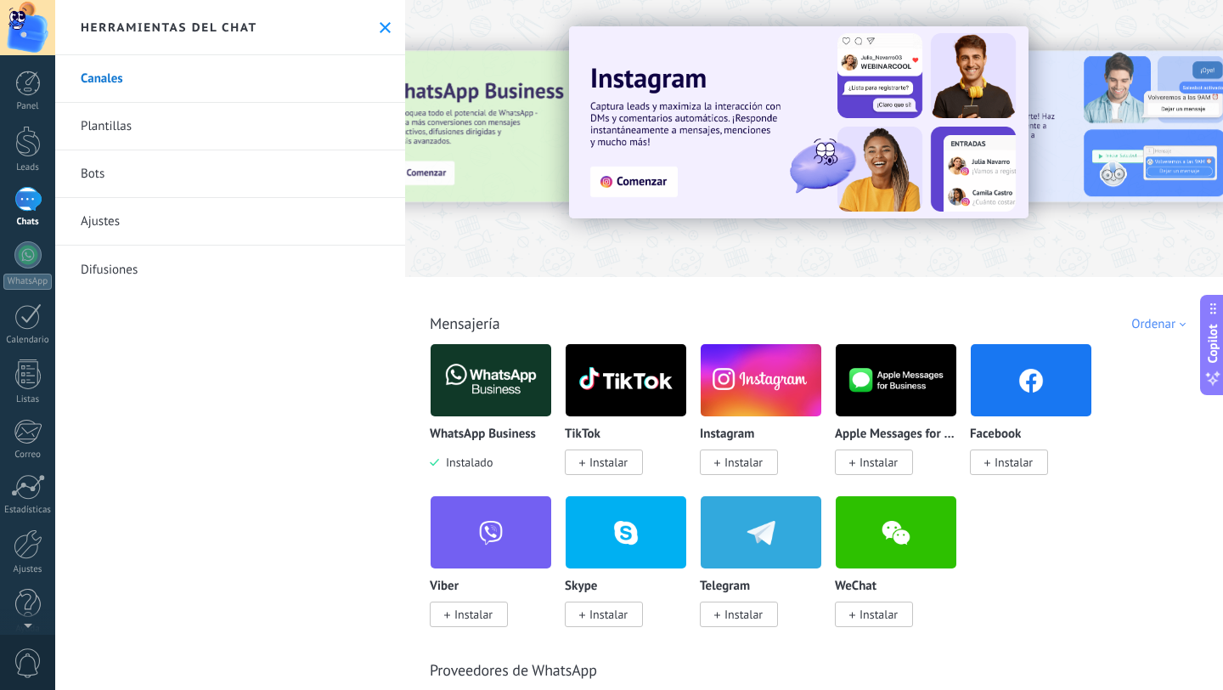
click at [381, 25] on use at bounding box center [385, 27] width 11 height 11
